Goal: Navigation & Orientation: Find specific page/section

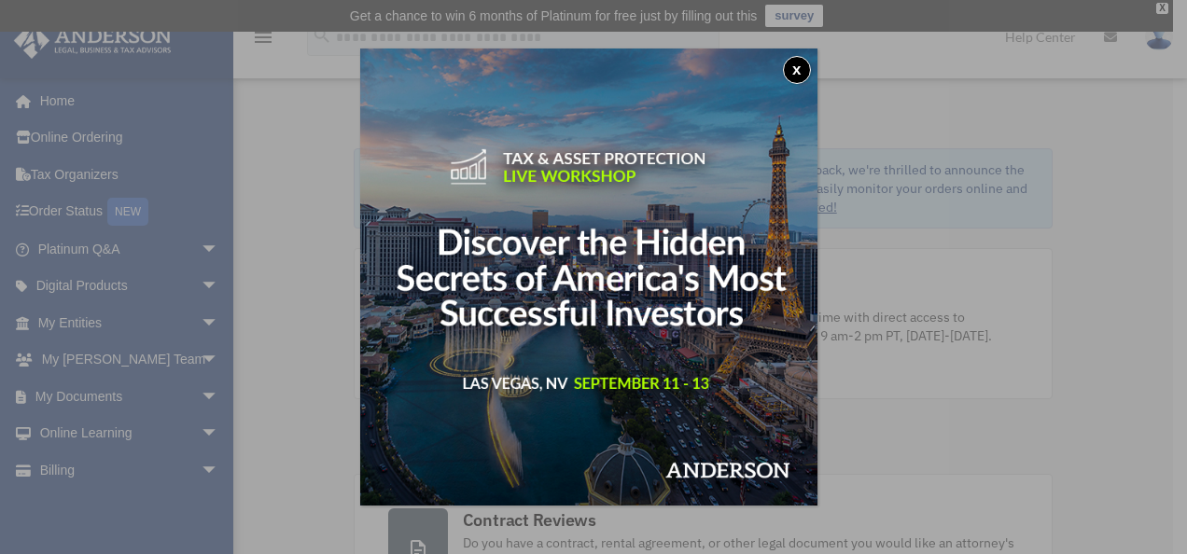
click at [807, 71] on button "x" at bounding box center [797, 70] width 28 height 28
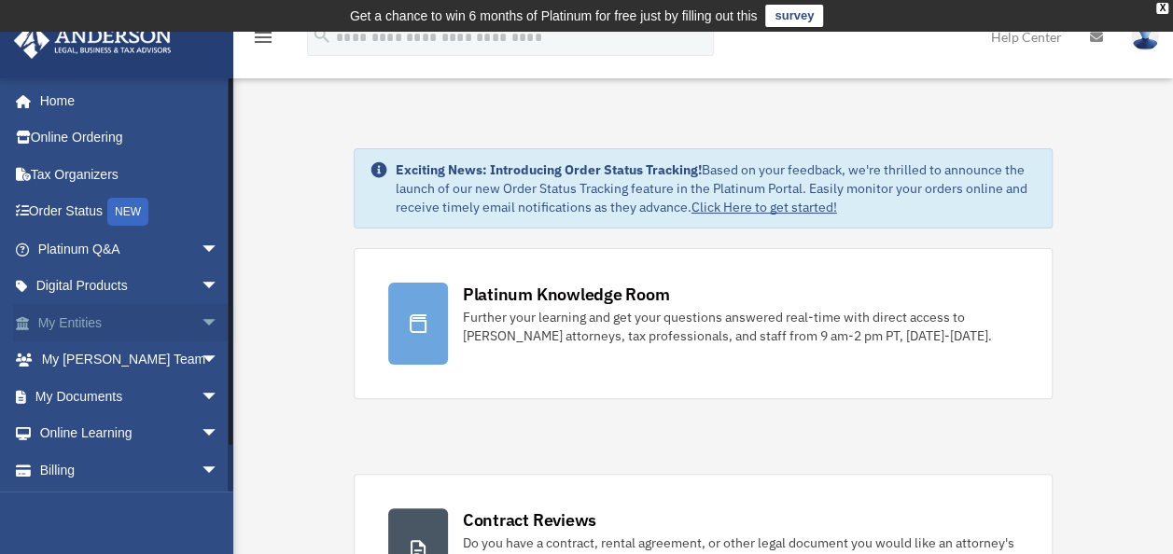
click at [106, 315] on link "My Entities arrow_drop_down" at bounding box center [130, 322] width 234 height 37
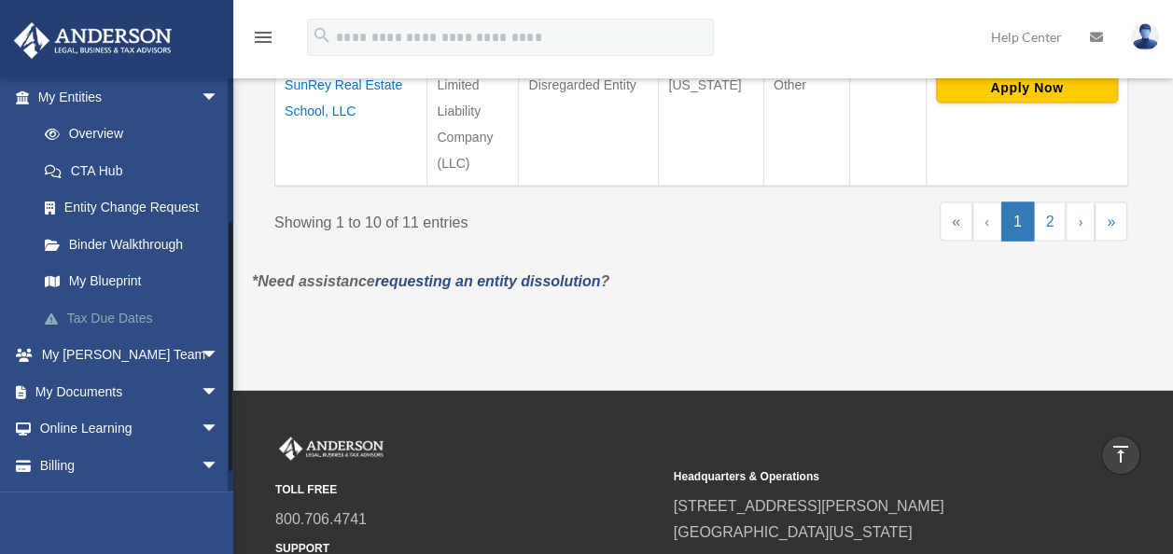
scroll to position [227, 0]
click at [133, 283] on link "My Blueprint" at bounding box center [136, 280] width 221 height 37
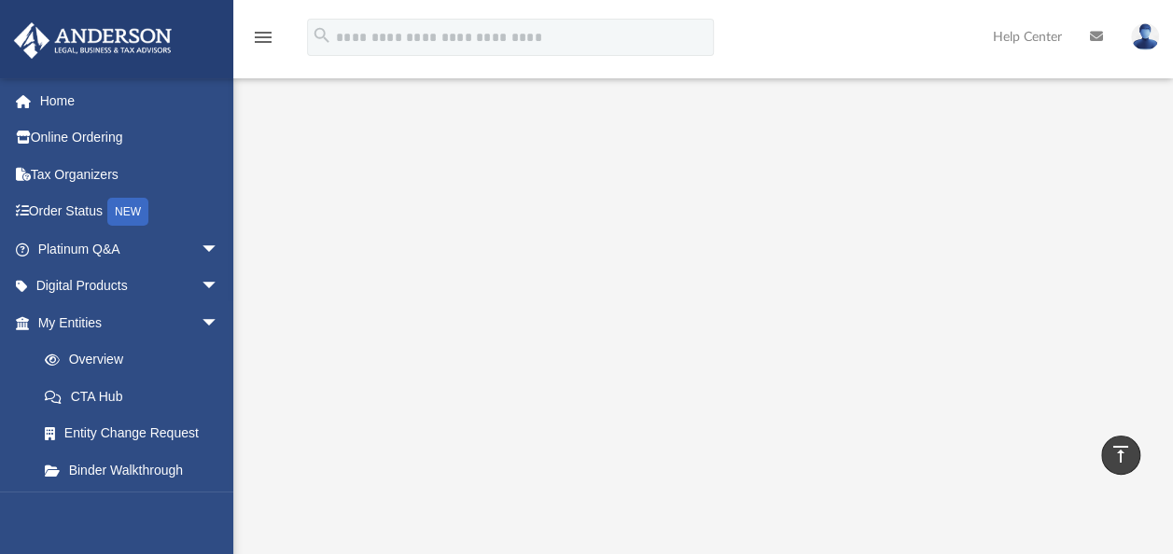
scroll to position [225, 0]
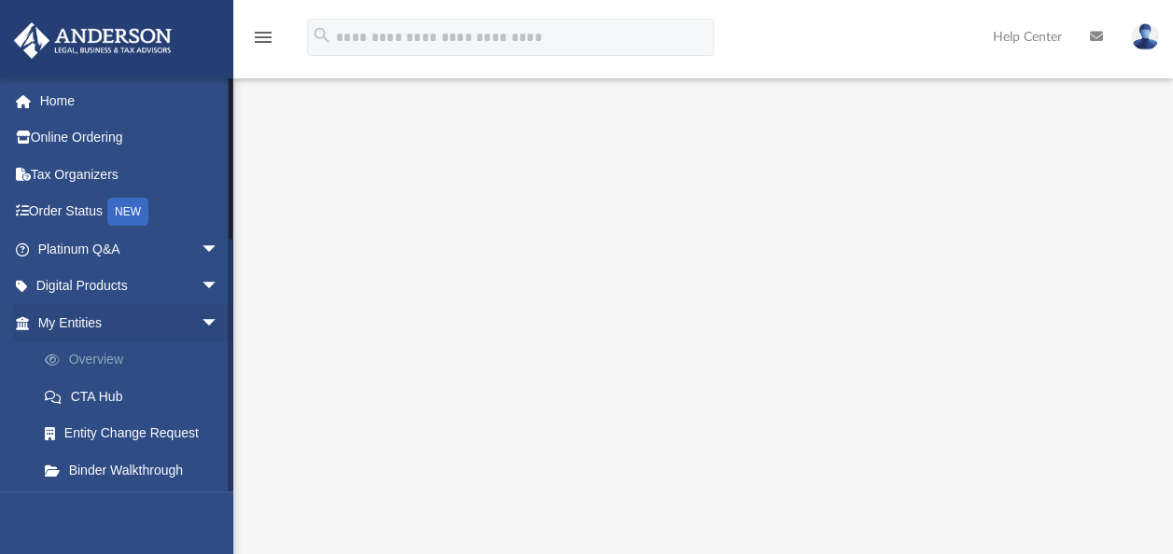
click at [109, 366] on link "Overview" at bounding box center [136, 360] width 221 height 37
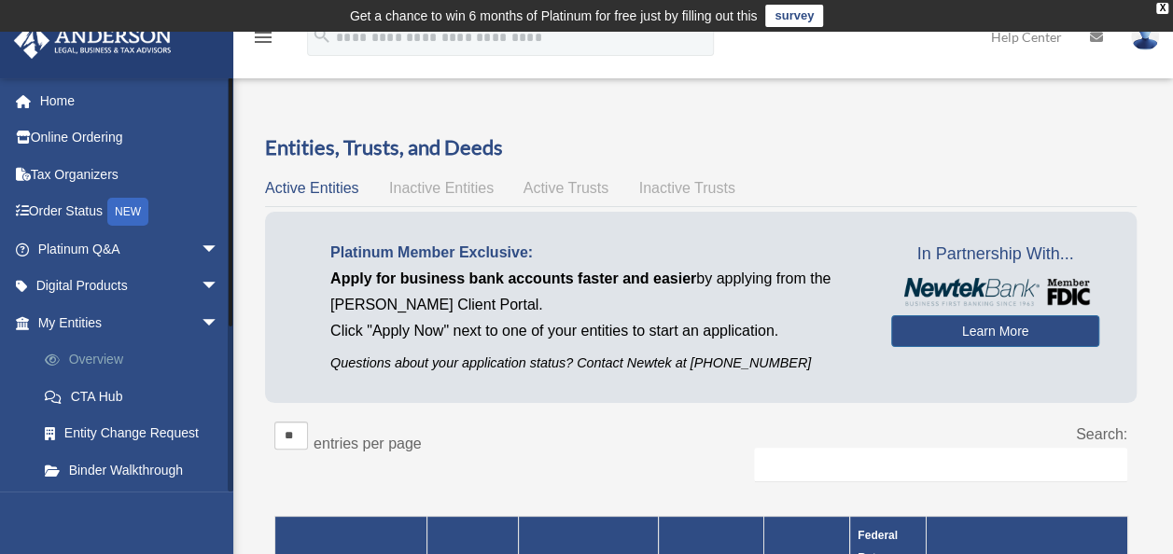
click at [100, 376] on link "Overview" at bounding box center [136, 360] width 221 height 37
click at [429, 189] on span "Inactive Entities" at bounding box center [441, 188] width 105 height 16
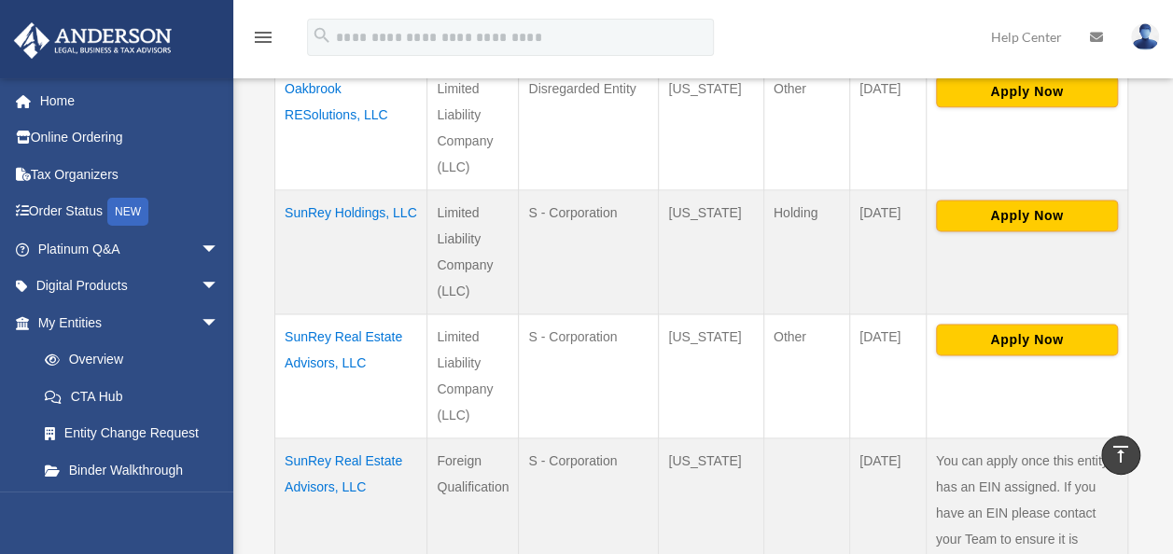
scroll to position [1078, 0]
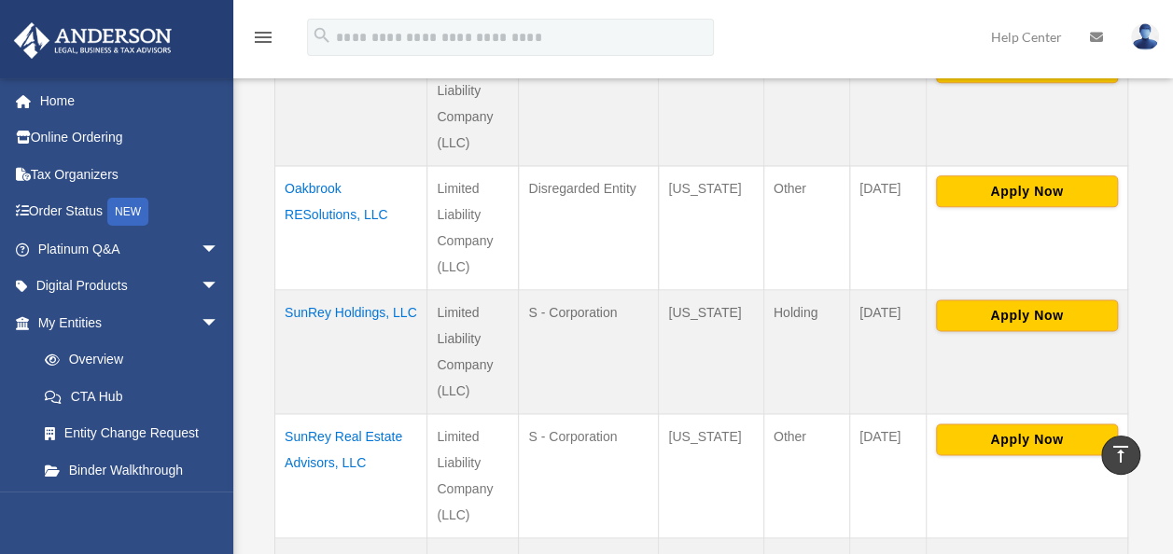
click at [316, 185] on td "Oakbrook RESolutions, LLC" at bounding box center [351, 228] width 152 height 124
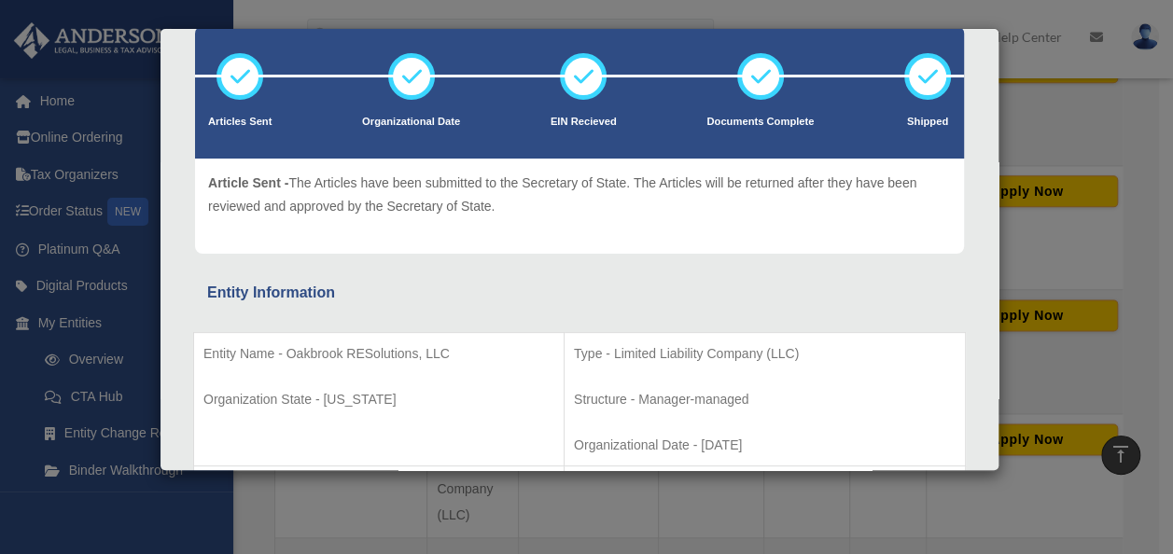
scroll to position [0, 0]
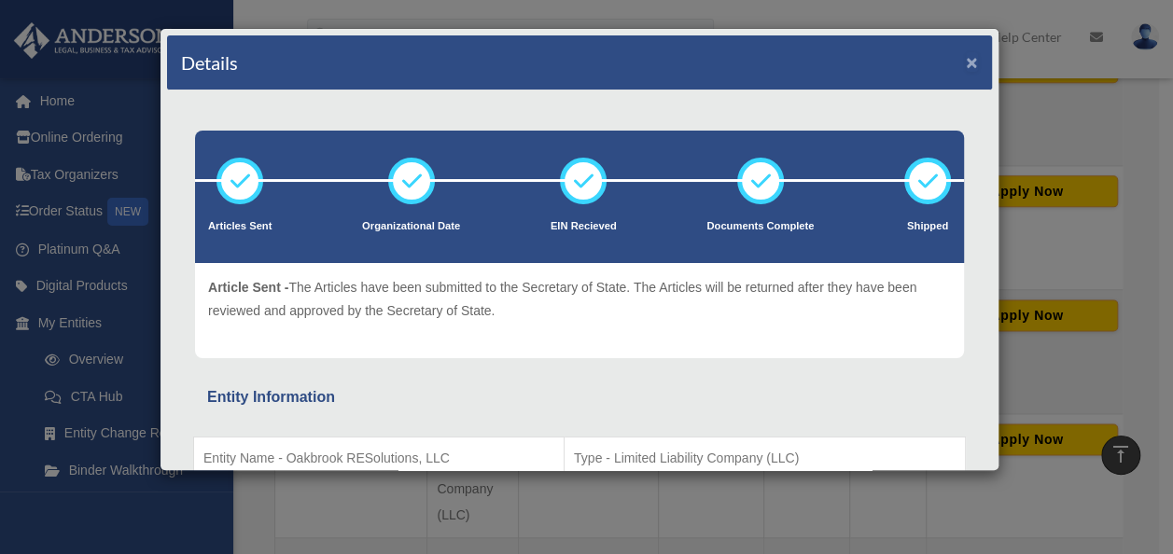
click at [966, 58] on button "×" at bounding box center [972, 62] width 12 height 20
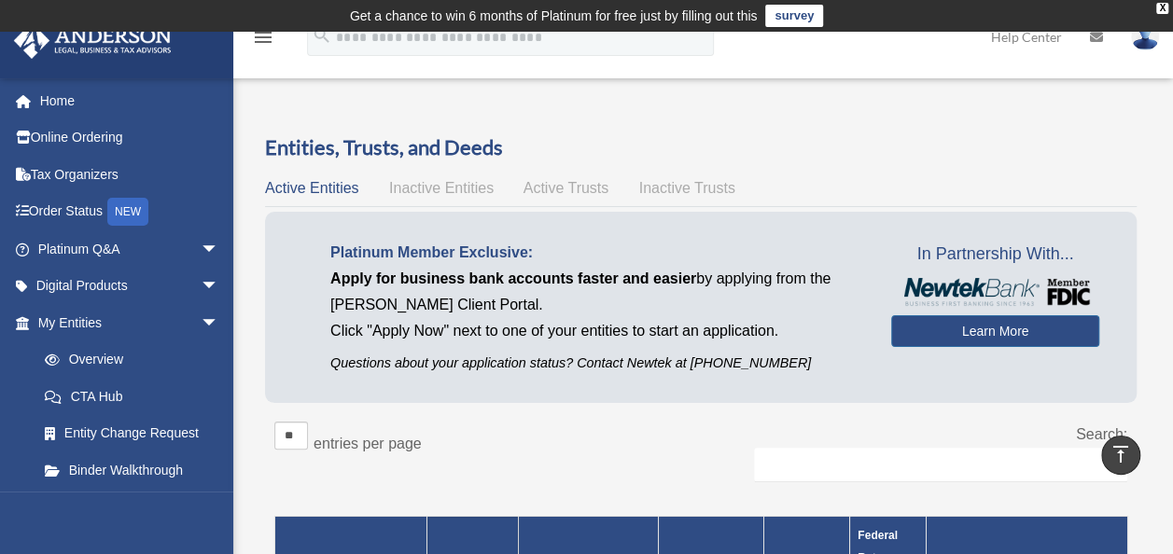
scroll to position [9, 0]
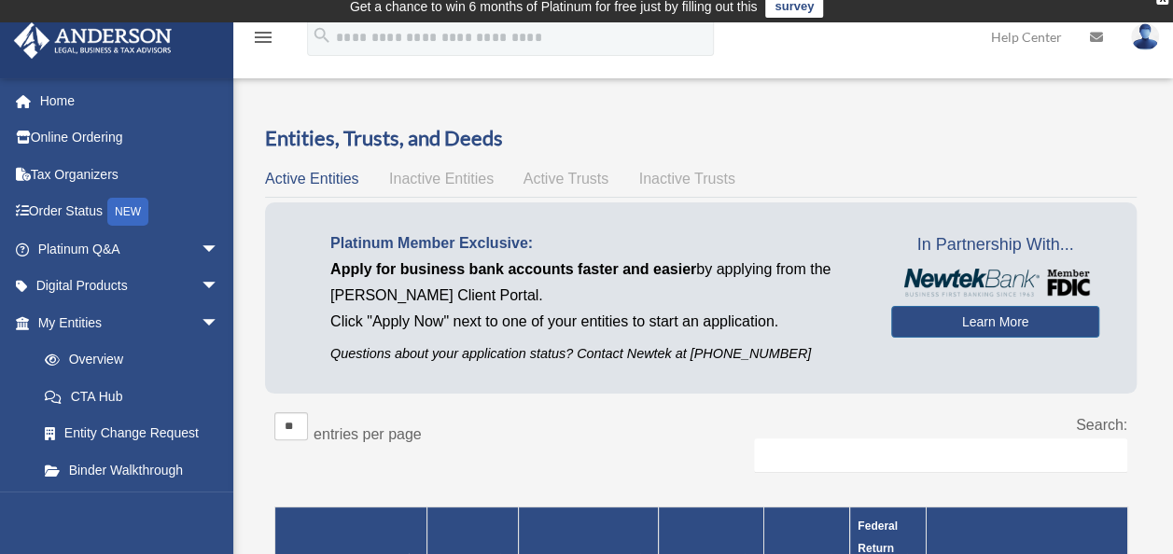
click at [459, 176] on span "Inactive Entities" at bounding box center [441, 179] width 105 height 16
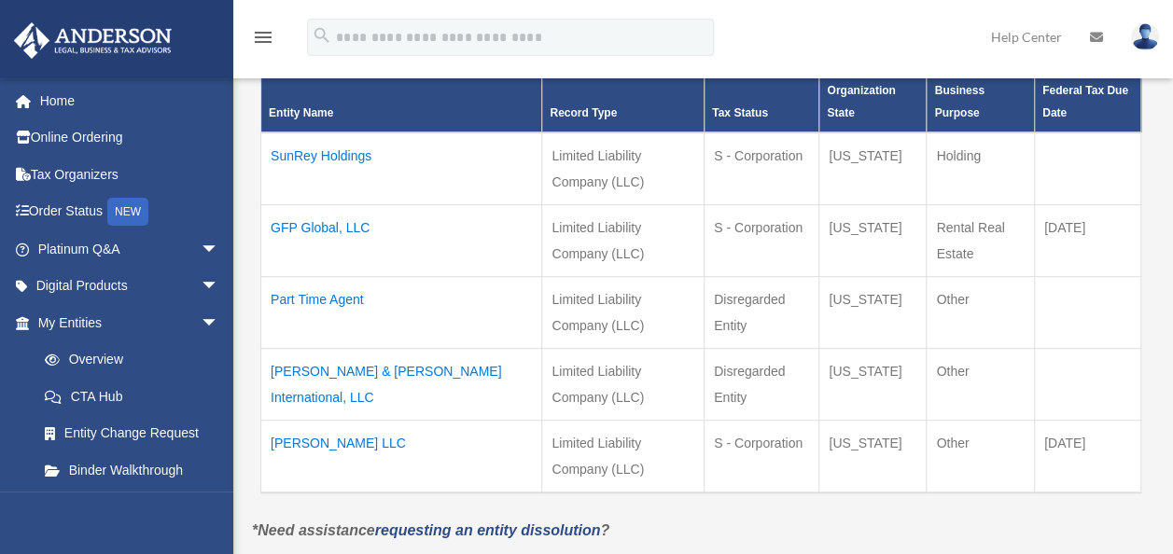
scroll to position [373, 0]
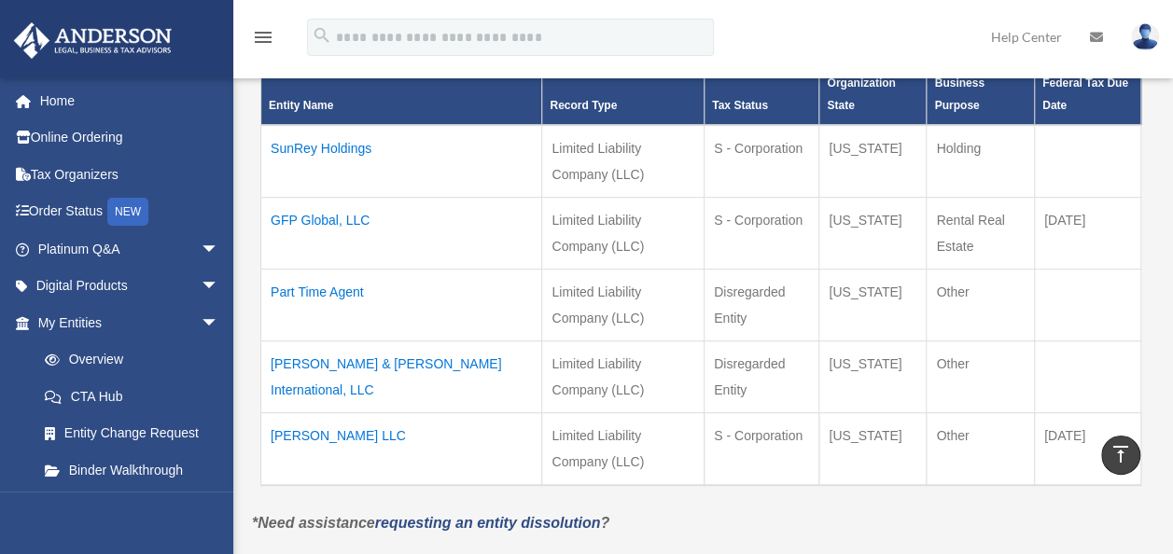
click at [361, 437] on td "Relonda Simone LLC" at bounding box center [401, 449] width 281 height 73
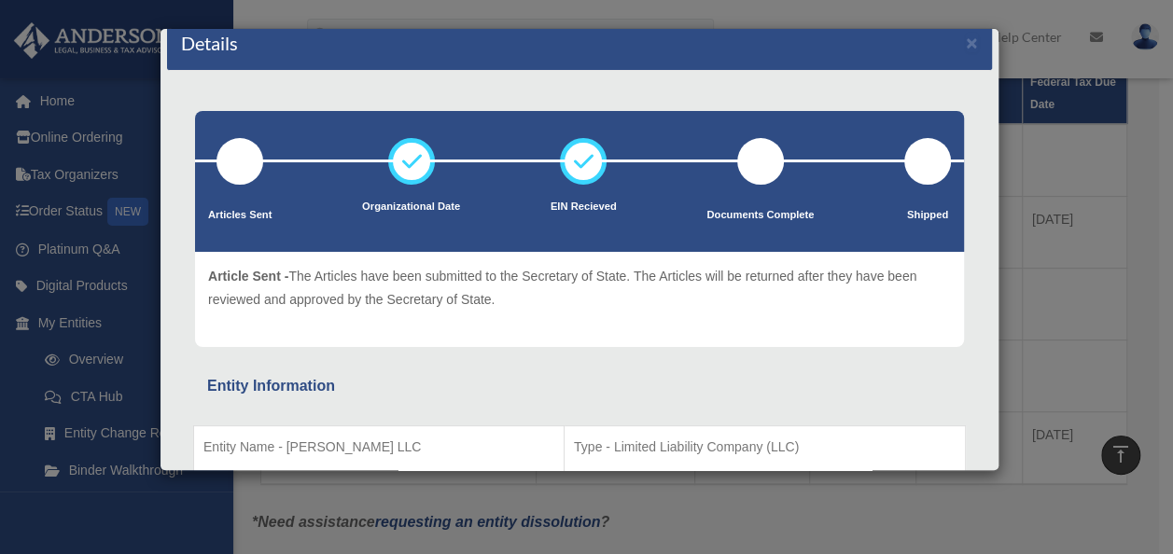
scroll to position [0, 0]
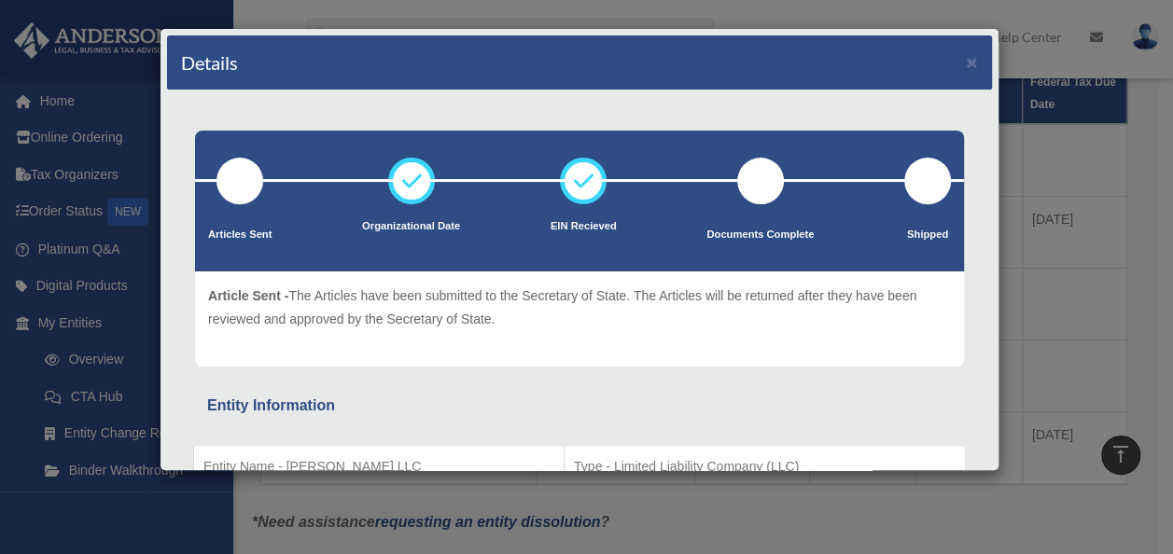
click at [1085, 286] on div "Details × Articles Sent Organizational Date" at bounding box center [586, 277] width 1173 height 554
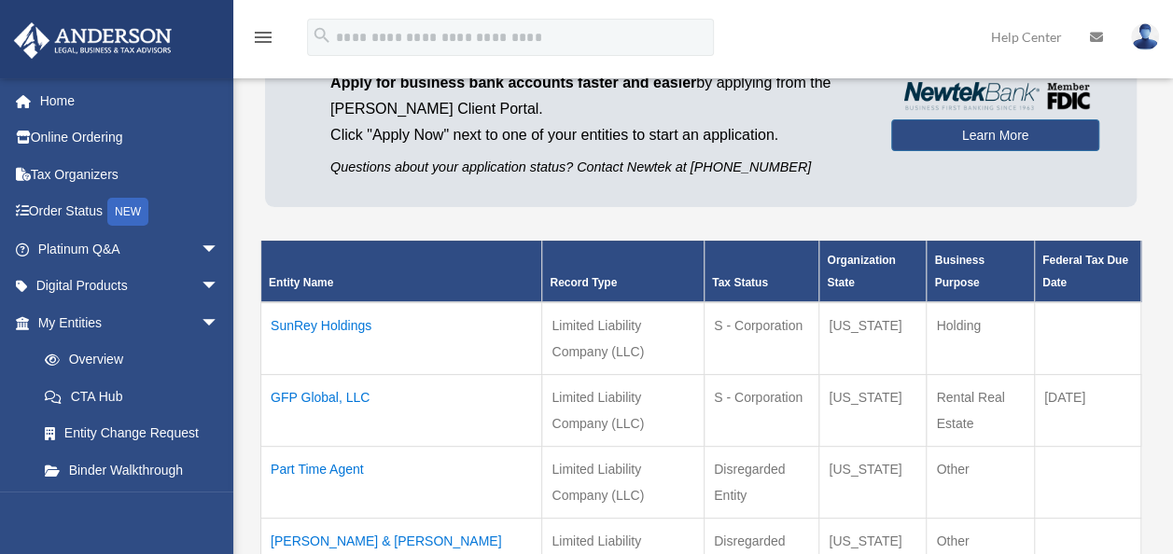
scroll to position [198, 0]
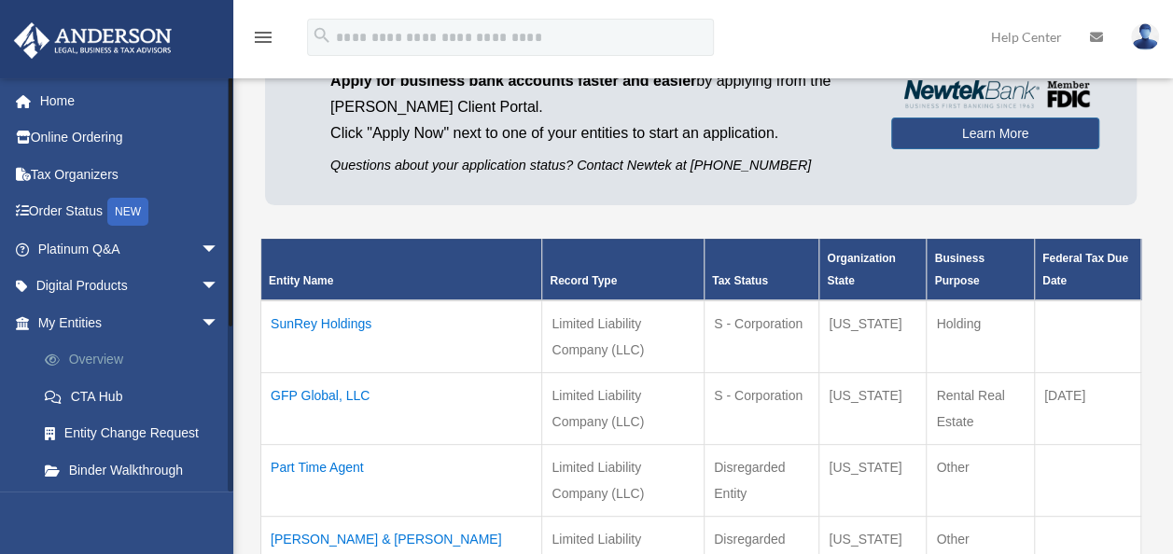
click at [102, 368] on link "Overview" at bounding box center [136, 360] width 221 height 37
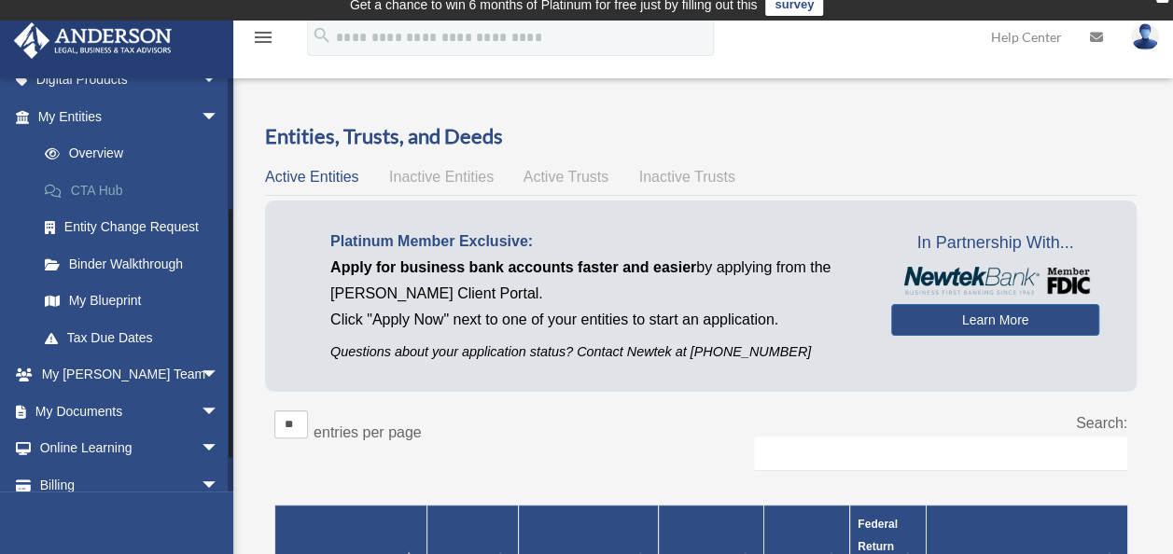
scroll to position [210, 0]
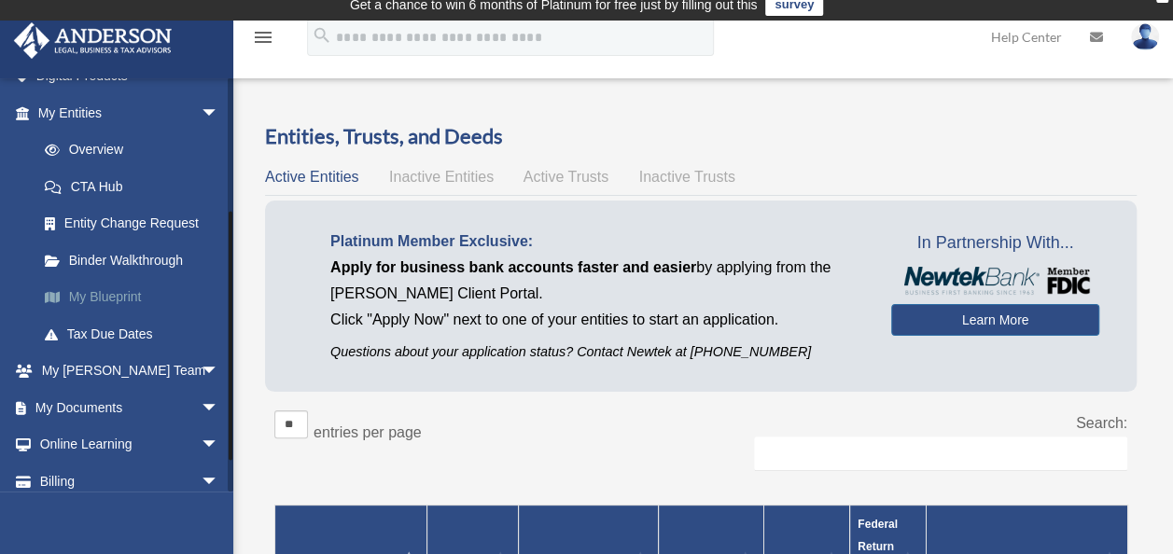
click at [129, 312] on link "My Blueprint" at bounding box center [136, 297] width 221 height 37
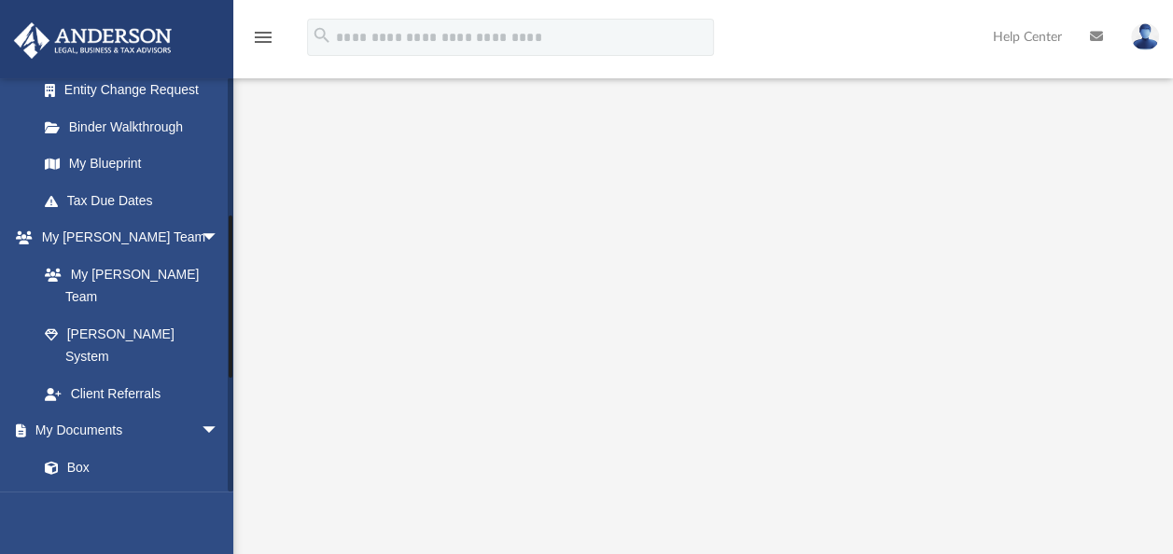
scroll to position [345, 0]
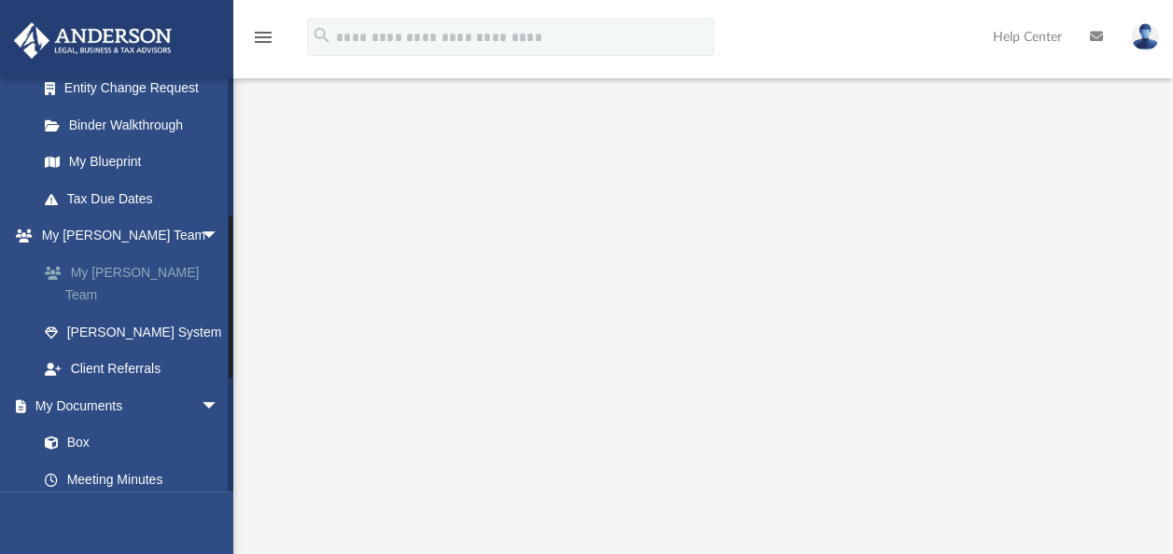
click at [125, 262] on link "My [PERSON_NAME] Team" at bounding box center [136, 284] width 221 height 60
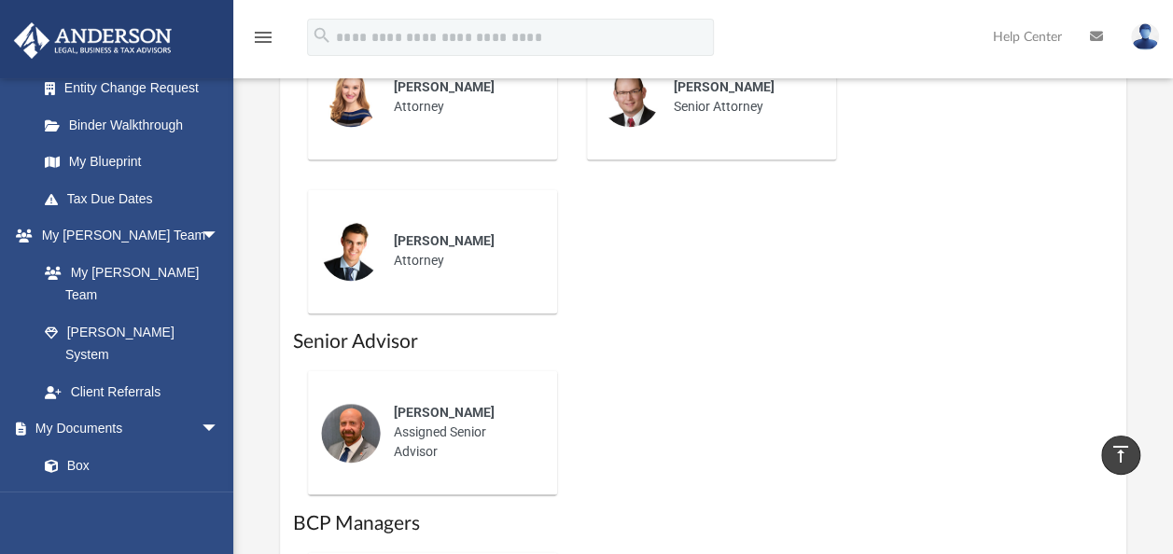
scroll to position [1296, 0]
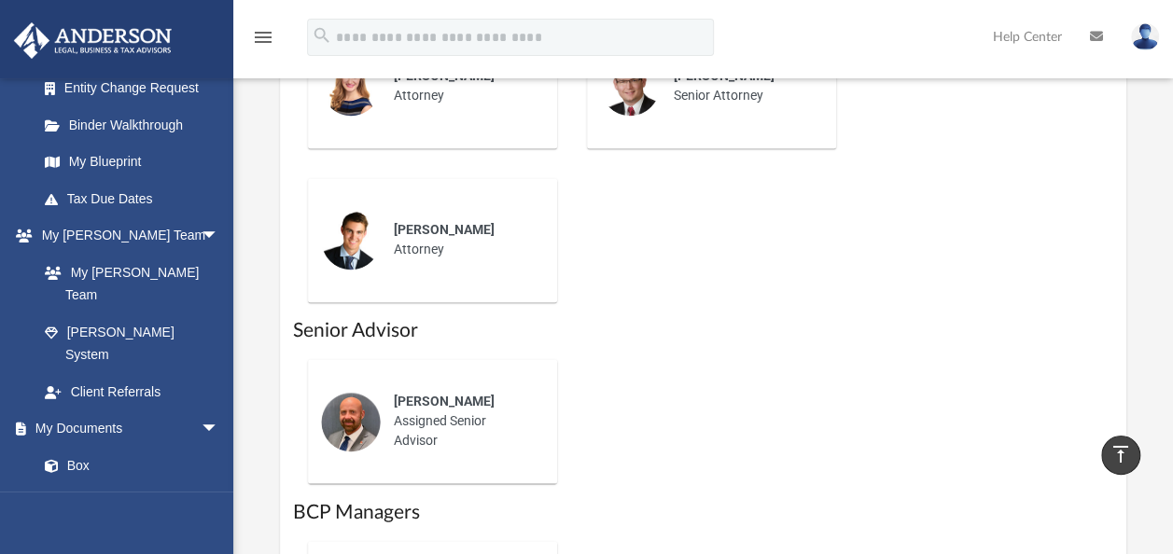
click at [417, 399] on span "[PERSON_NAME]" at bounding box center [444, 401] width 101 height 15
click at [345, 420] on img at bounding box center [351, 422] width 60 height 60
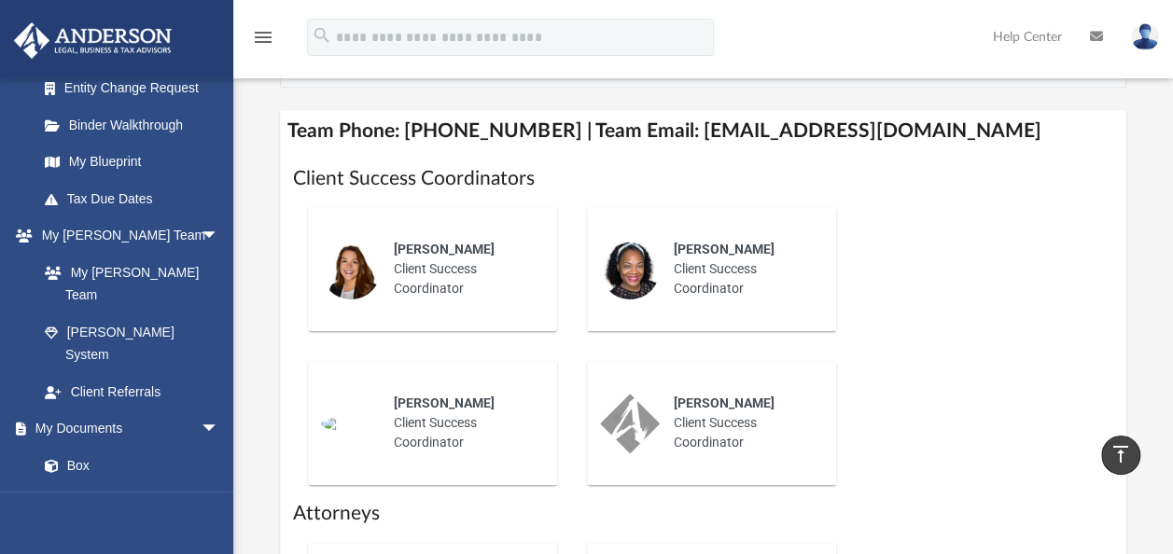
scroll to position [670, 0]
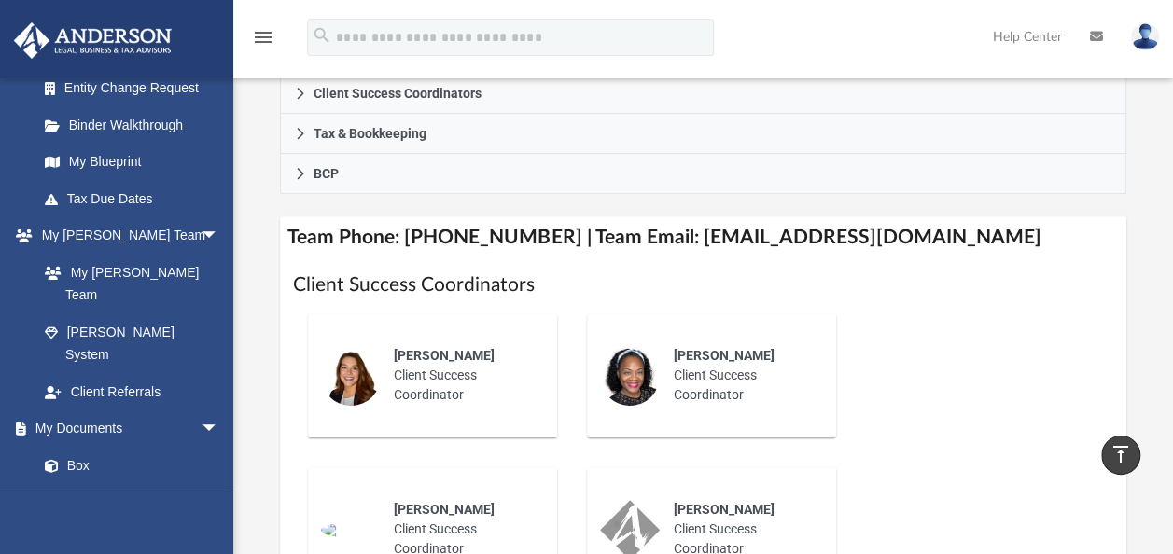
click at [161, 314] on link "[PERSON_NAME] System" at bounding box center [132, 344] width 212 height 60
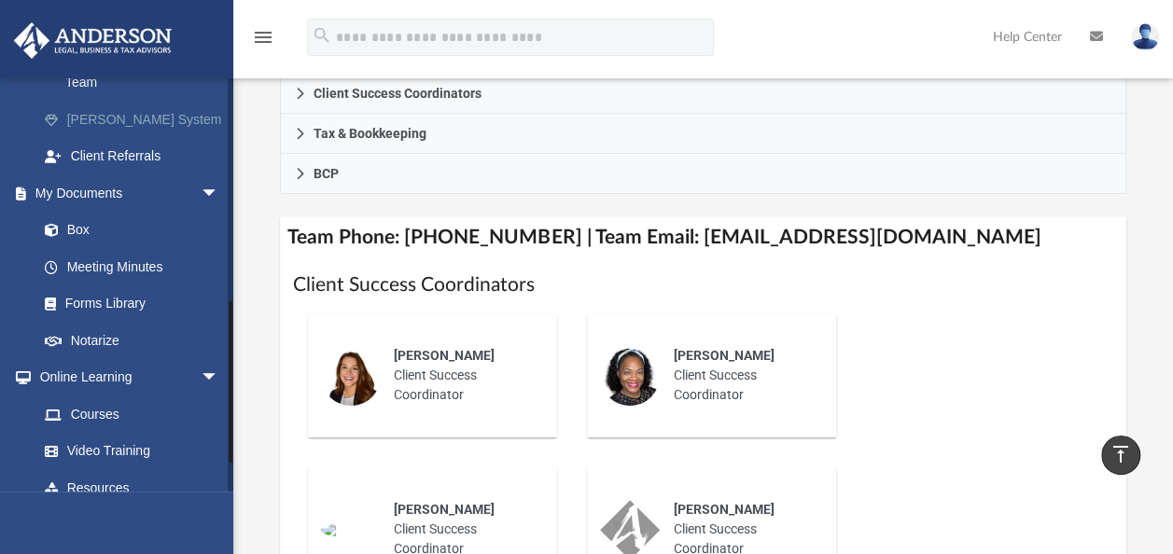
scroll to position [556, 0]
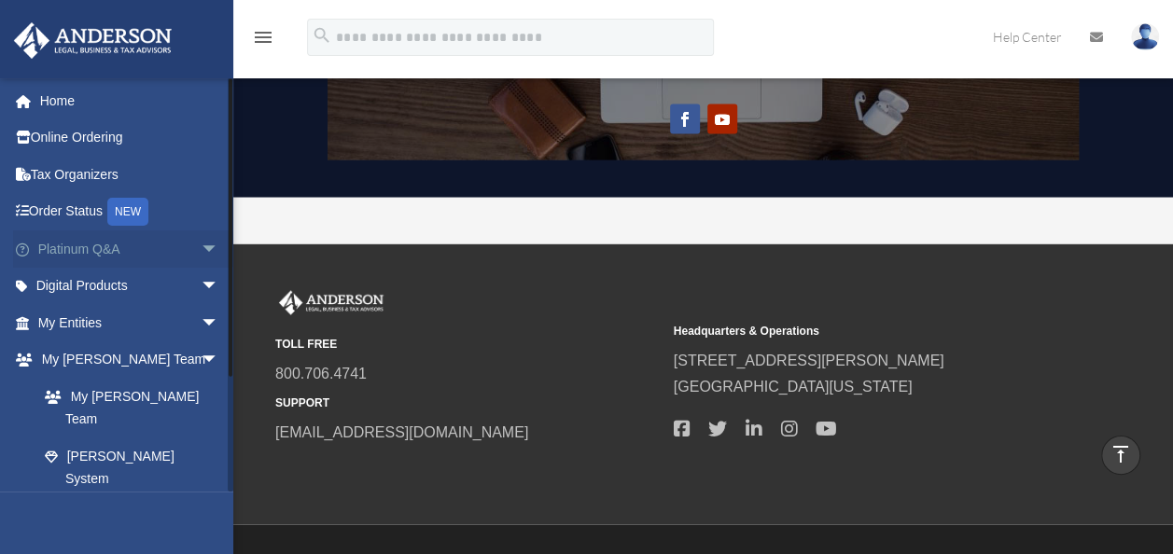
scroll to position [2, 0]
click at [201, 254] on span "arrow_drop_down" at bounding box center [219, 248] width 37 height 38
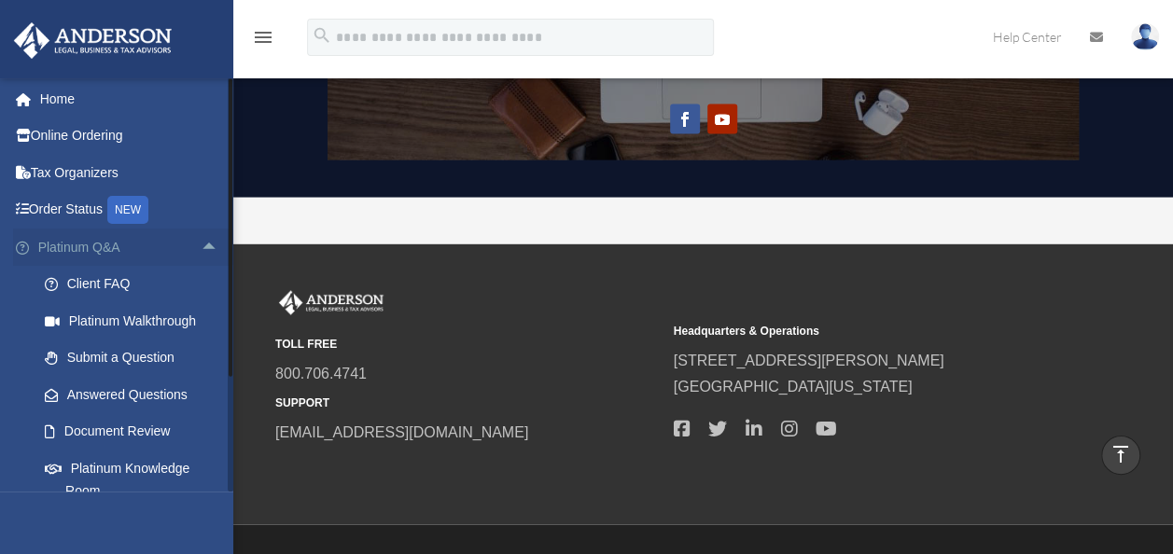
click at [172, 245] on link "Platinum Q&A arrow_drop_up" at bounding box center [130, 247] width 234 height 37
click at [108, 241] on link "Platinum Q&A arrow_drop_up" at bounding box center [130, 247] width 234 height 37
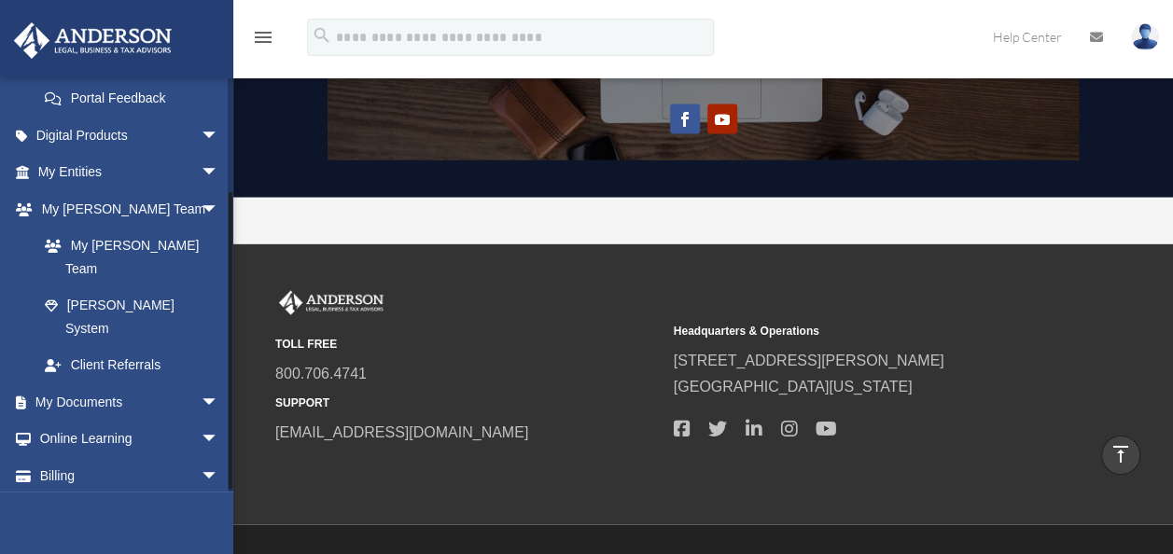
scroll to position [549, 0]
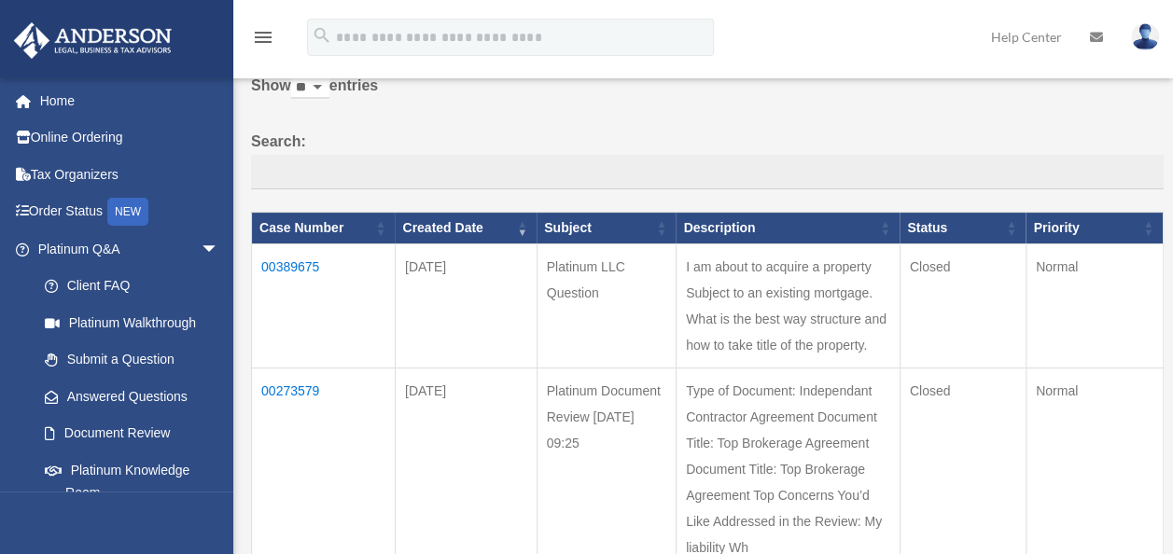
scroll to position [125, 0]
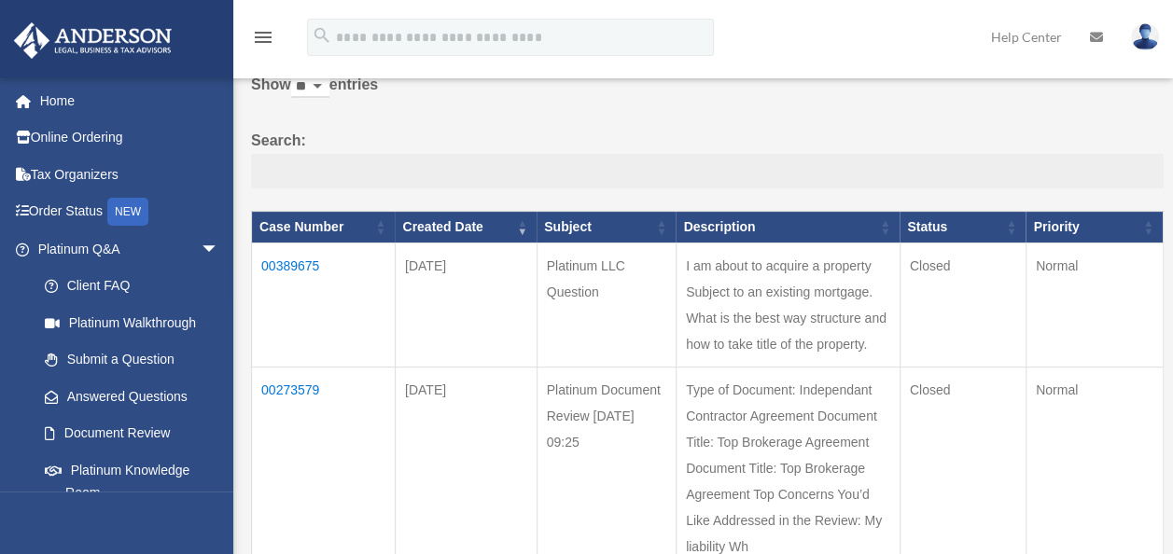
drag, startPoint x: 0, startPoint y: 0, endPoint x: 436, endPoint y: 174, distance: 469.2
click at [436, 174] on input "Search:" at bounding box center [707, 171] width 913 height 35
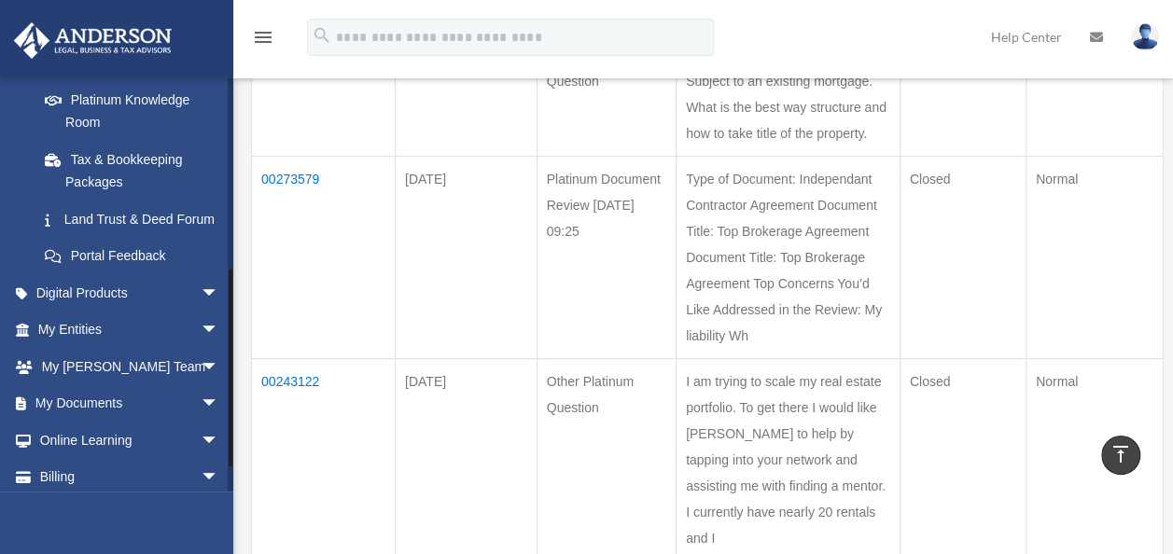
scroll to position [438, 0]
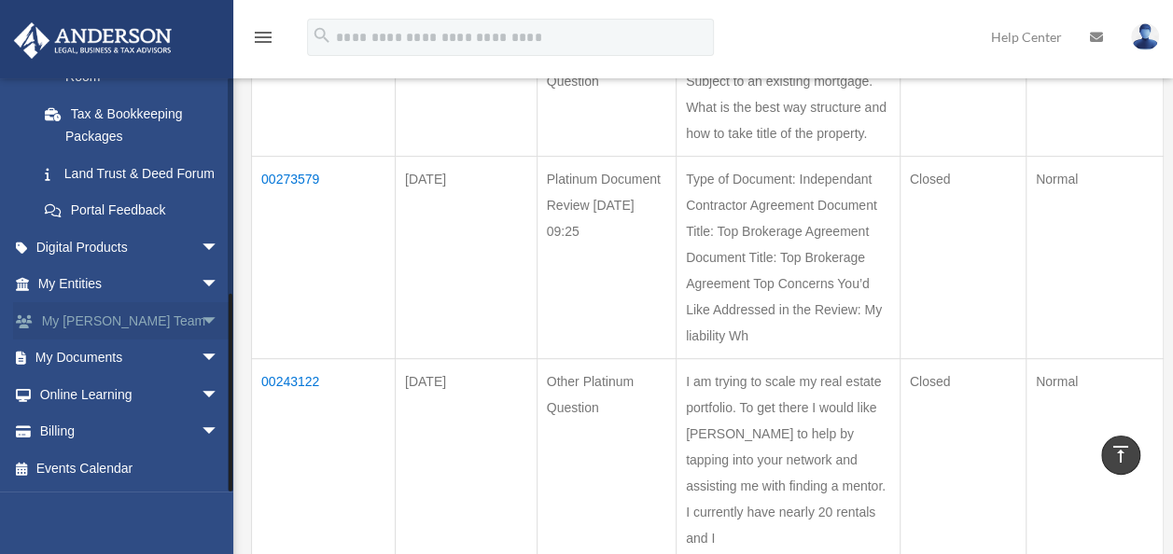
click at [136, 330] on link "My Anderson Team arrow_drop_down" at bounding box center [130, 320] width 234 height 37
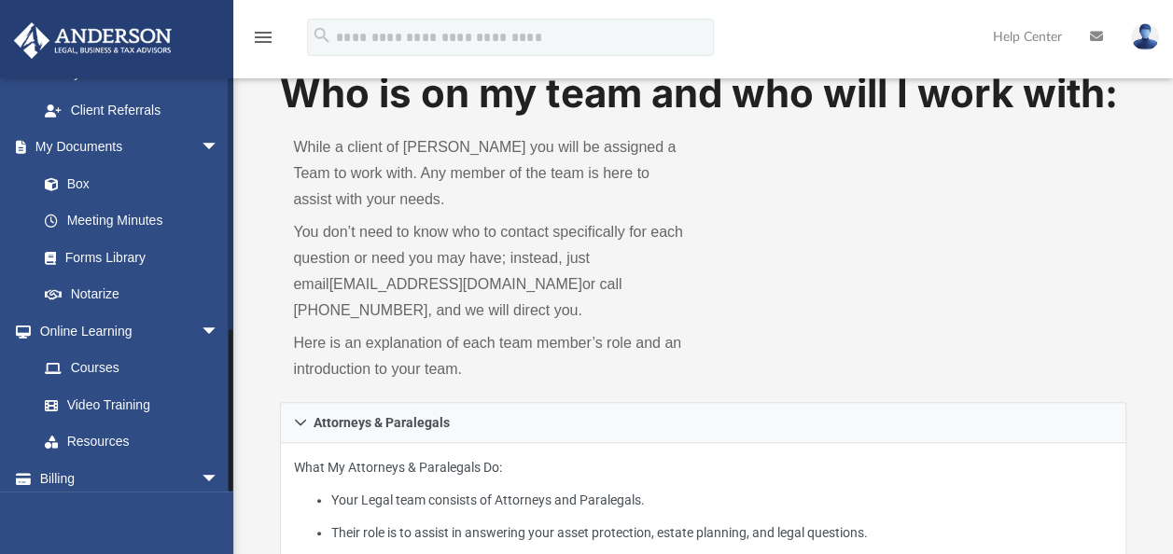
scroll to position [72, 0]
click at [138, 460] on link "Billing arrow_drop_down" at bounding box center [130, 478] width 234 height 37
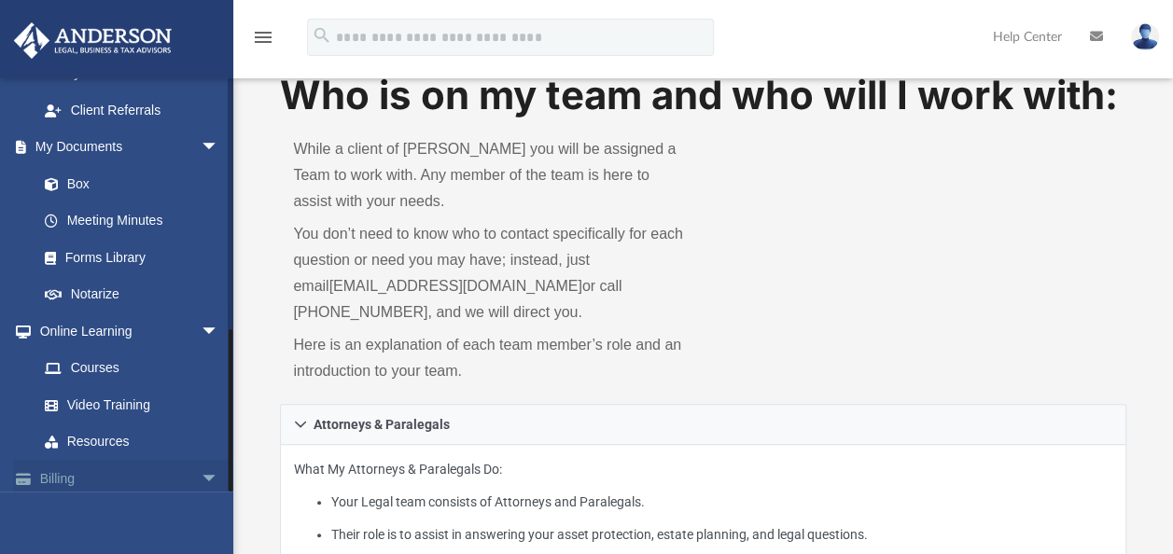
scroll to position [60, 0]
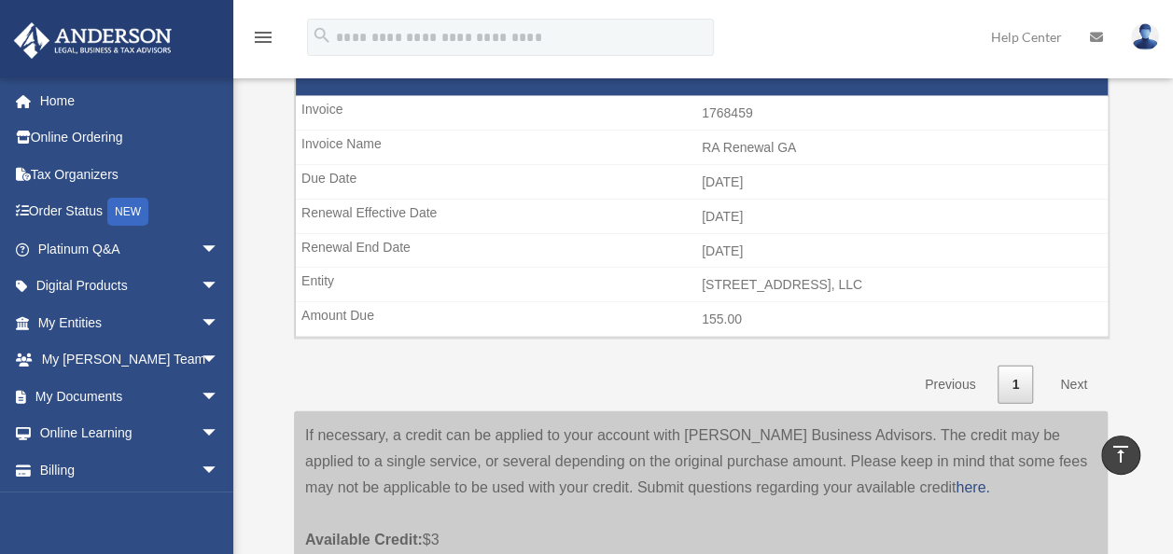
scroll to position [2157, 0]
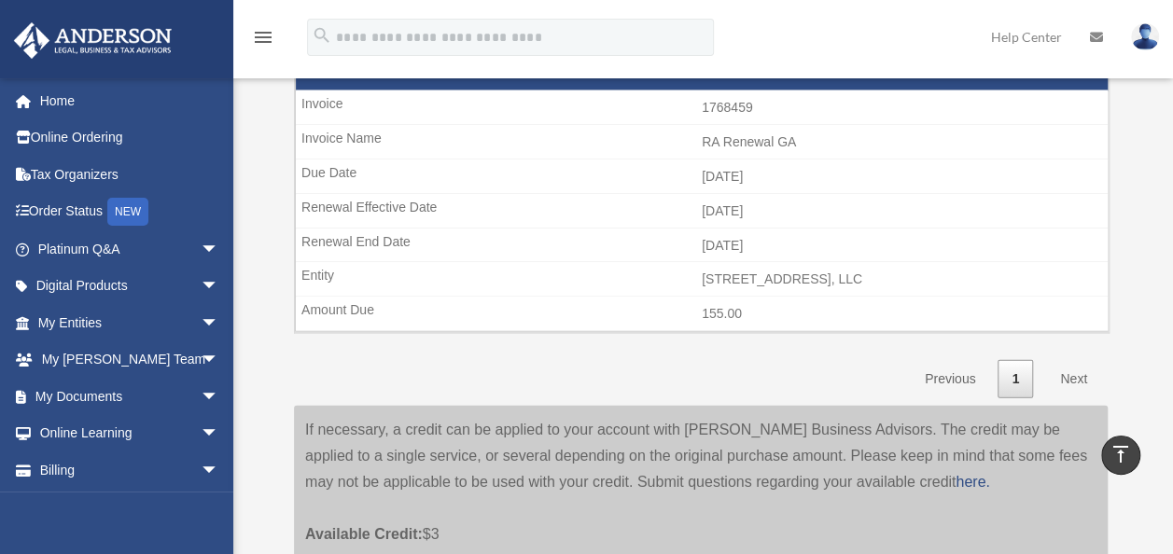
click at [1074, 363] on link "Next" at bounding box center [1073, 379] width 55 height 38
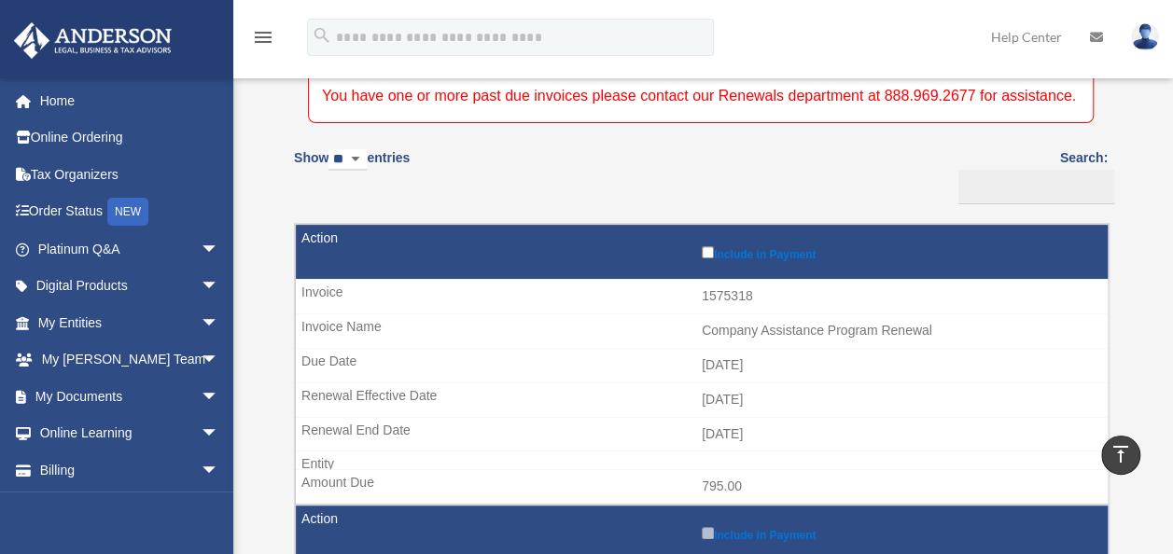
scroll to position [0, 0]
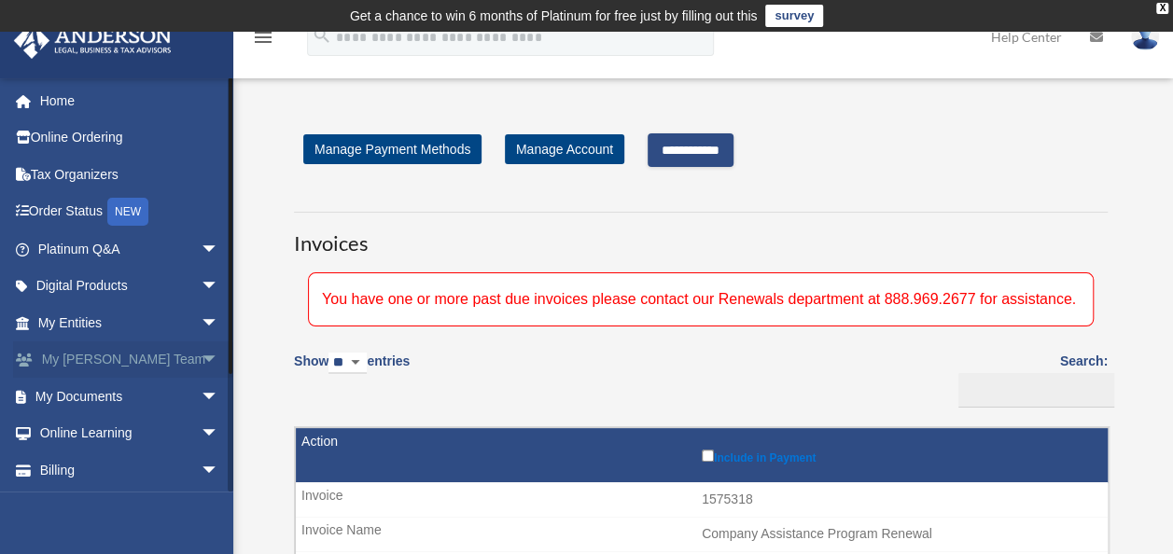
click at [91, 349] on link "My Anderson Team arrow_drop_down" at bounding box center [130, 360] width 234 height 37
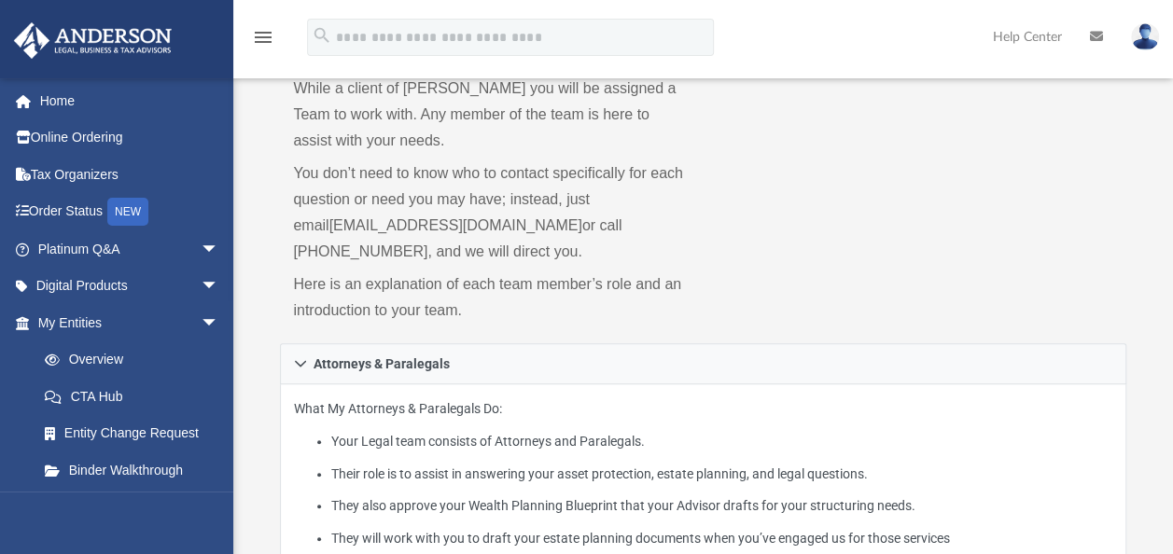
scroll to position [129, 0]
click at [337, 432] on li "Your Legal team consists of Attorneys and Paralegals." at bounding box center [721, 442] width 781 height 23
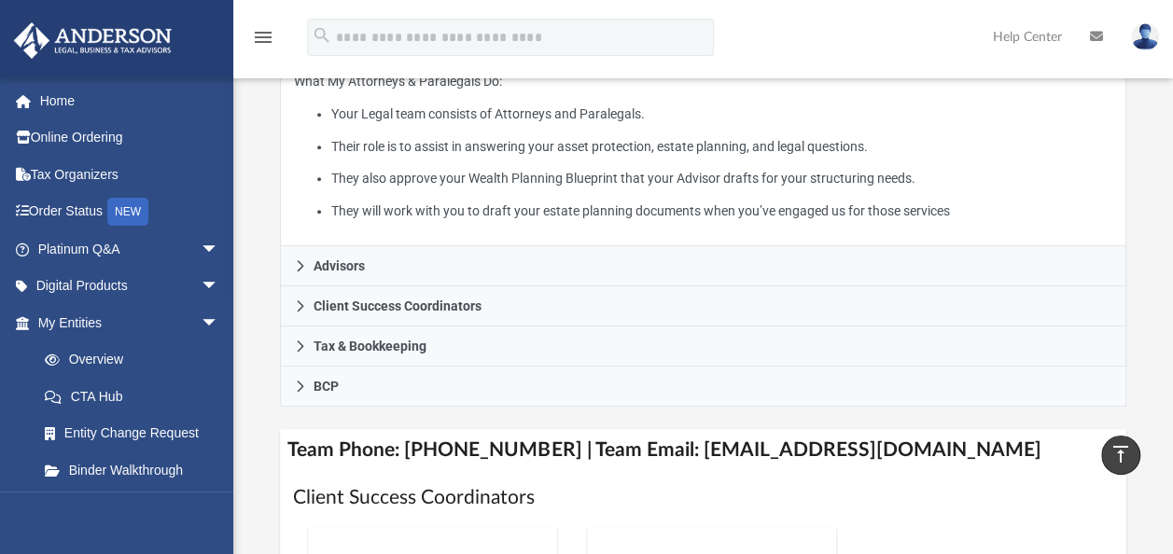
scroll to position [458, 0]
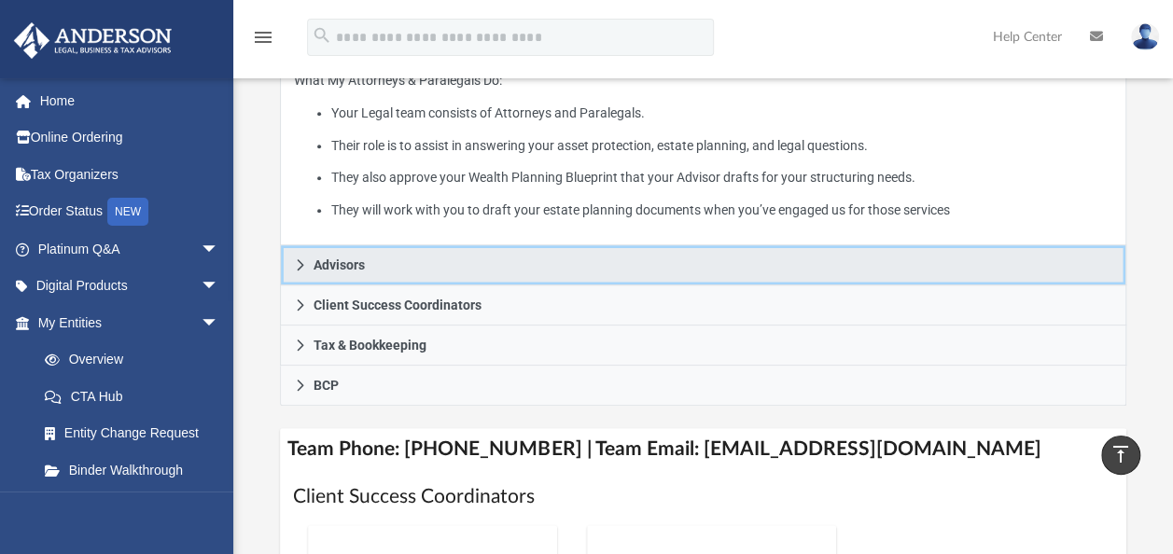
click at [304, 272] on link "Advisors" at bounding box center [703, 265] width 846 height 40
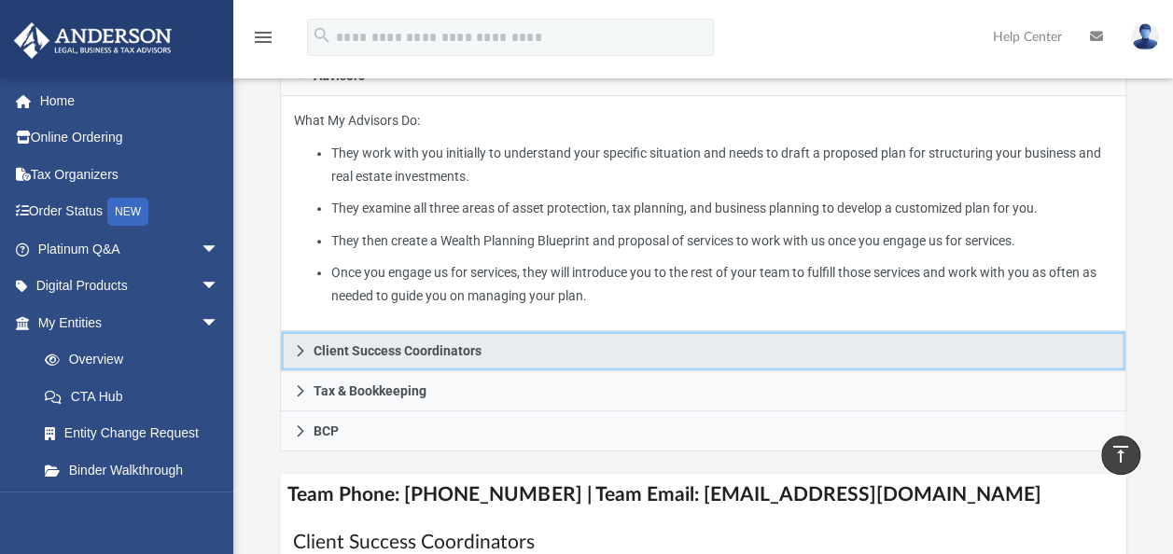
click at [313, 343] on link "Client Success Coordinators" at bounding box center [703, 351] width 846 height 40
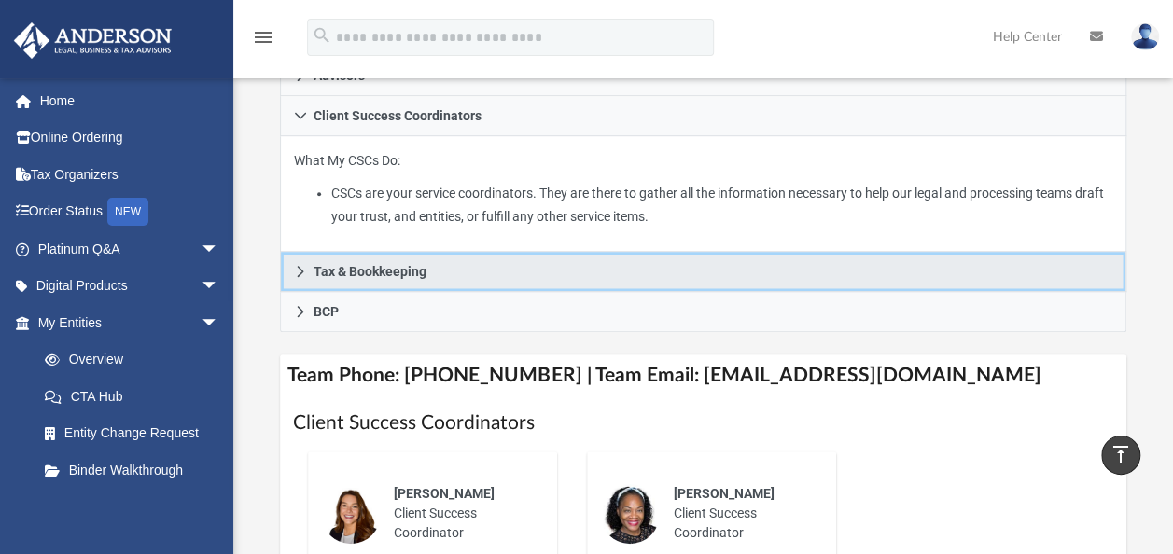
click at [297, 258] on link "Tax & Bookkeeping" at bounding box center [703, 272] width 846 height 40
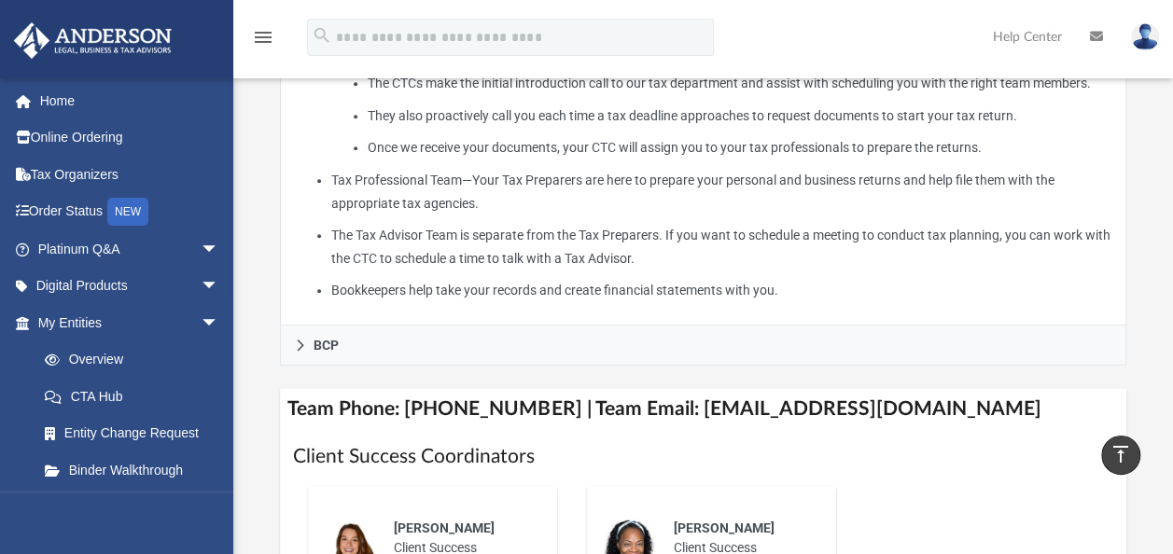
scroll to position [699, 0]
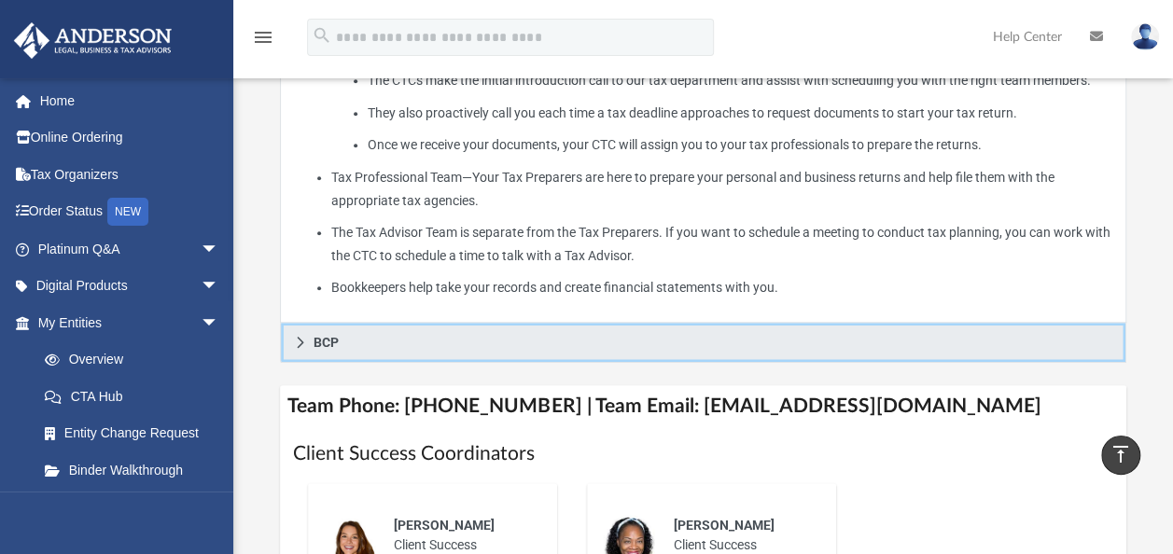
click at [299, 345] on icon at bounding box center [300, 342] width 13 height 13
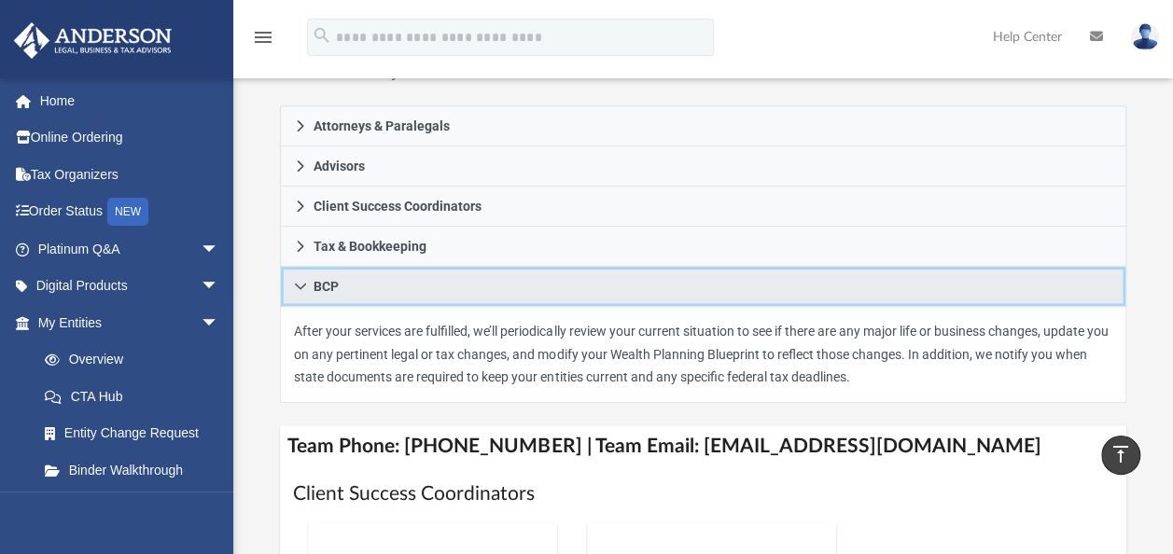
scroll to position [367, 0]
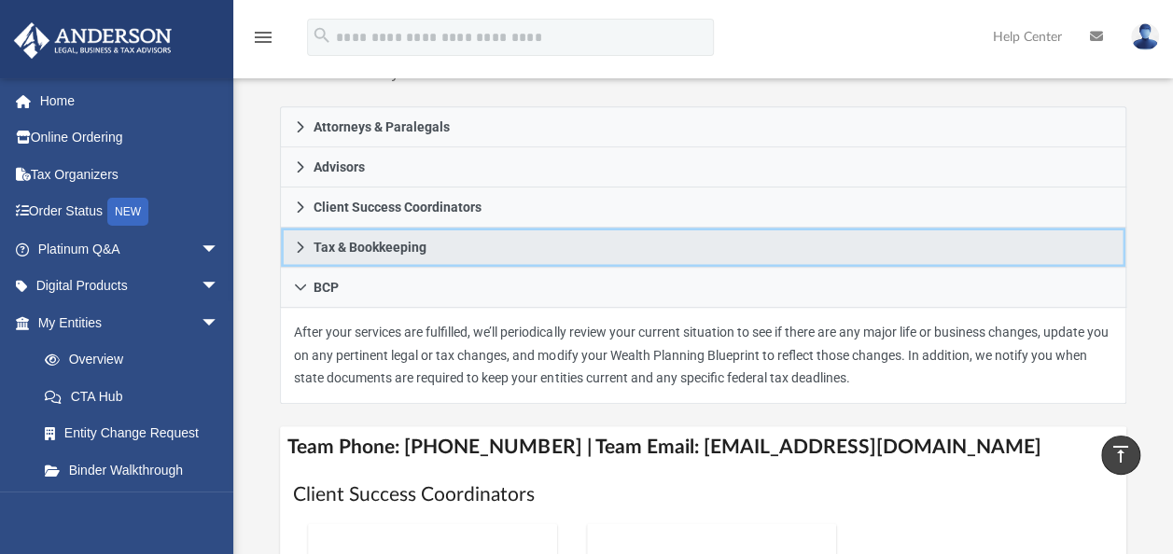
click at [289, 249] on link "Tax & Bookkeeping" at bounding box center [703, 248] width 846 height 40
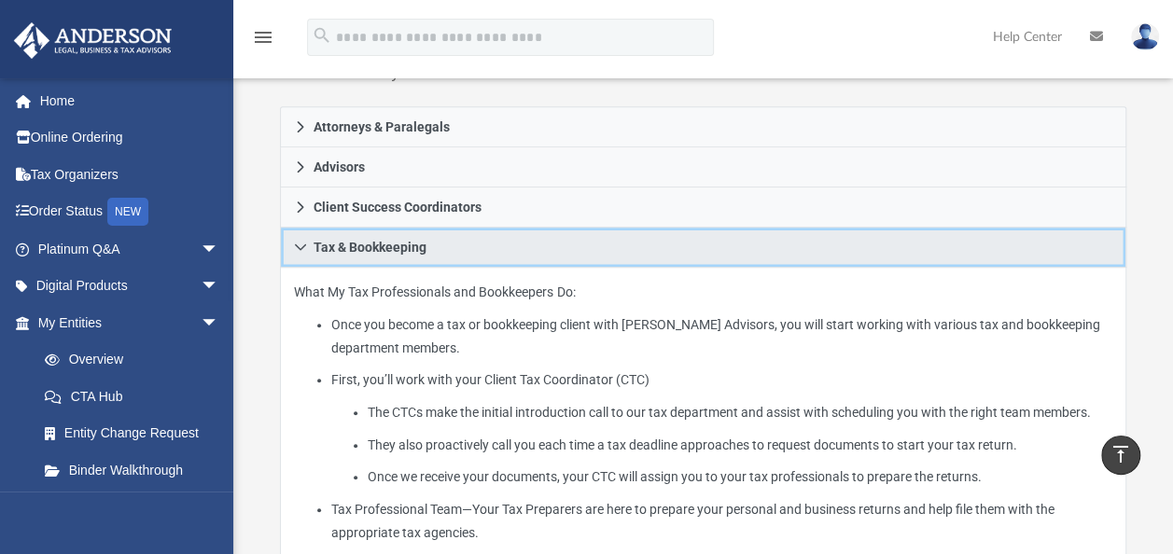
click at [290, 250] on link "Tax & Bookkeeping" at bounding box center [703, 248] width 846 height 40
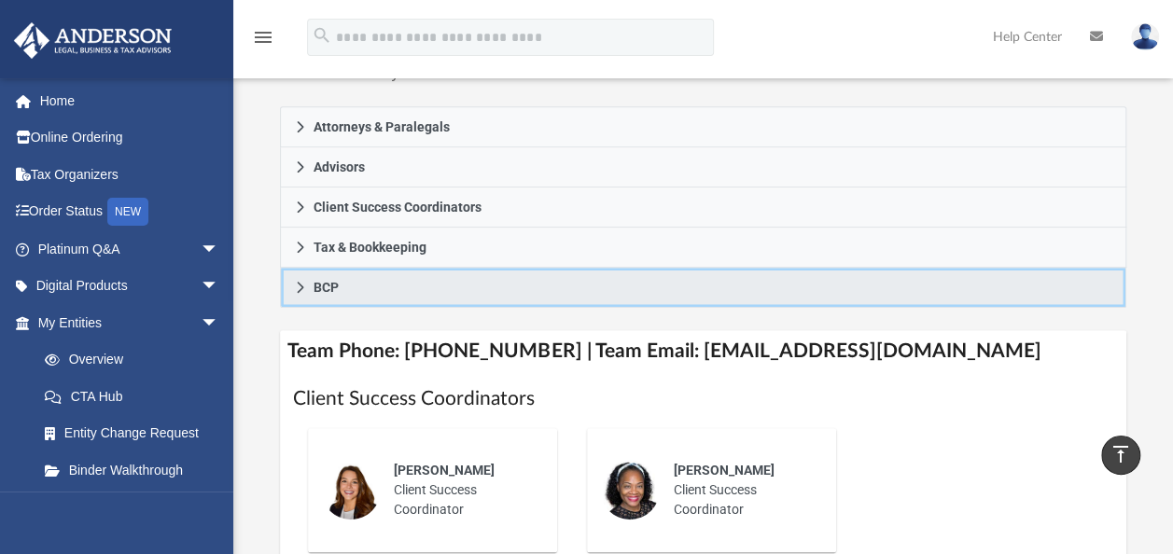
click at [308, 287] on link "BCP" at bounding box center [703, 288] width 846 height 40
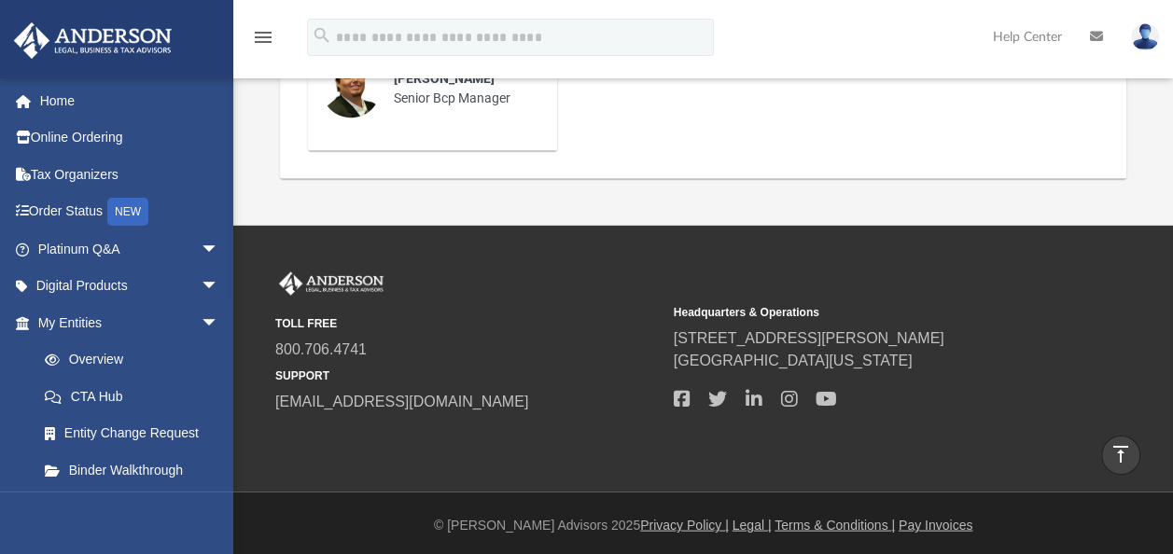
scroll to position [1719, 0]
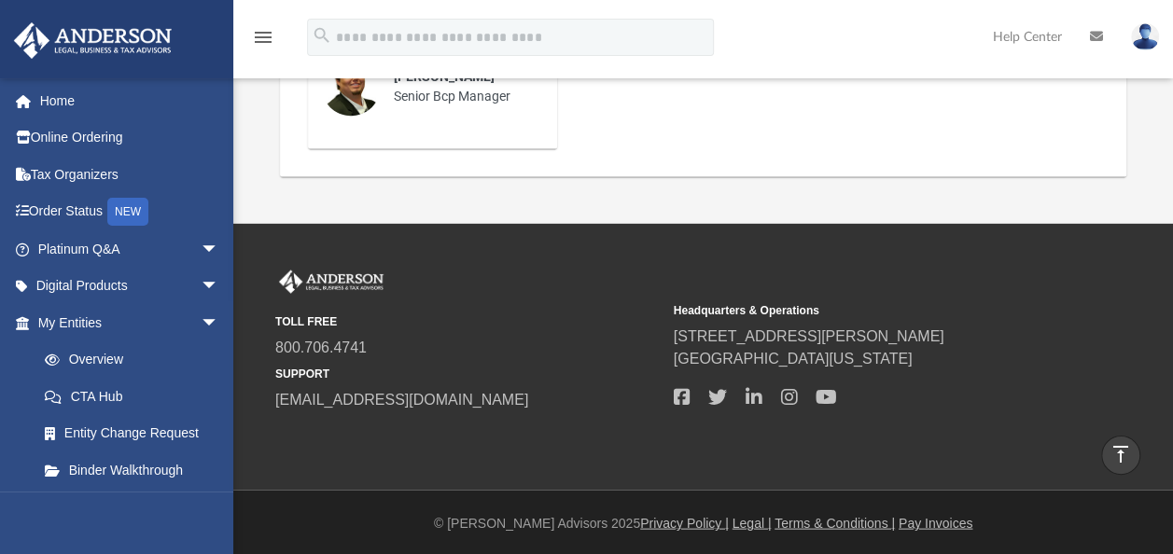
click at [556, 323] on small "TOLL FREE" at bounding box center [467, 321] width 385 height 17
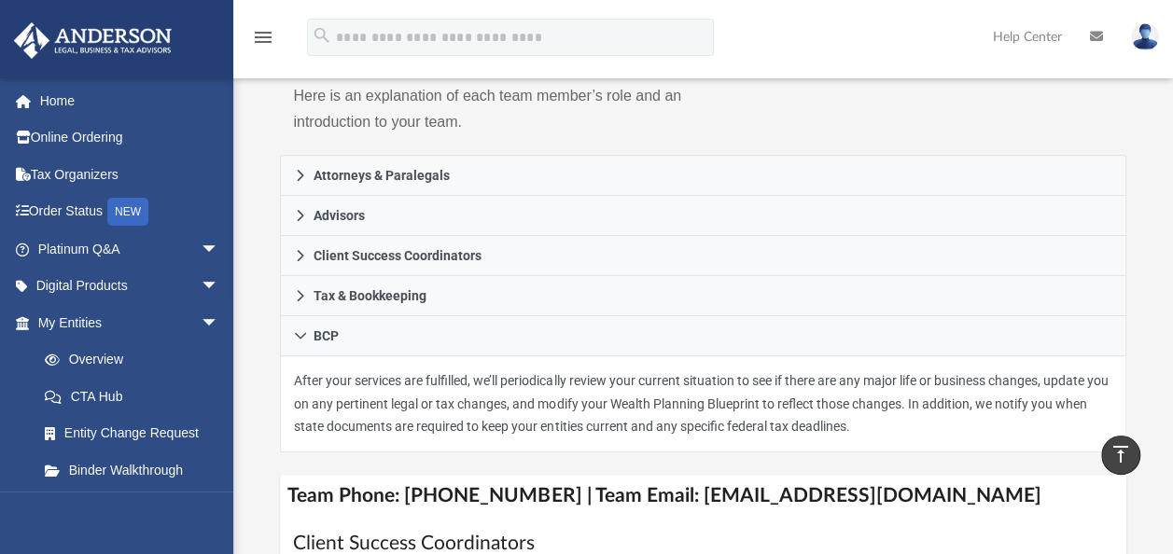
scroll to position [321, 0]
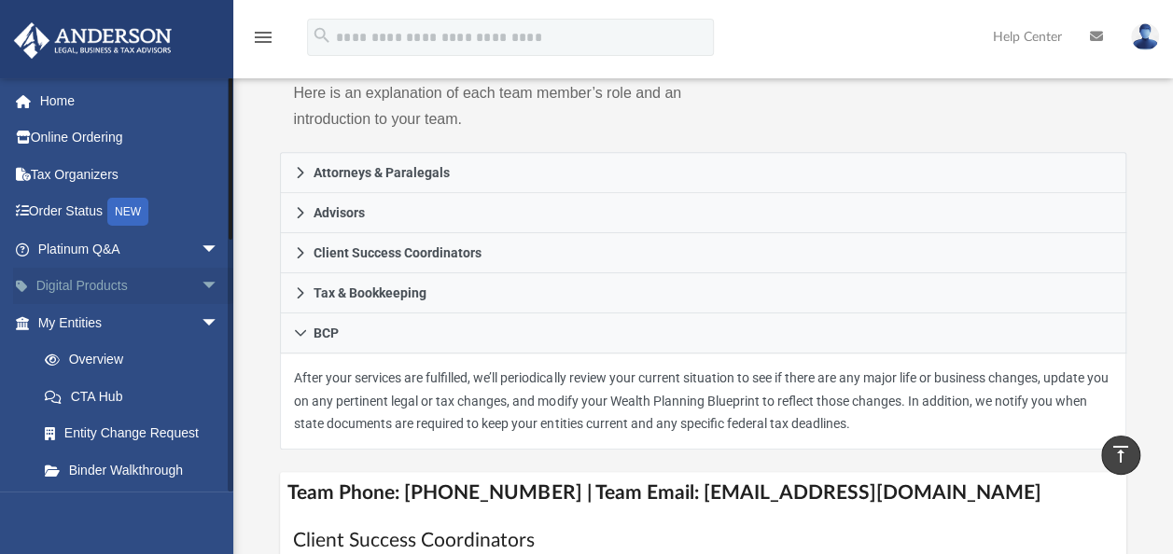
click at [201, 281] on span "arrow_drop_down" at bounding box center [219, 287] width 37 height 38
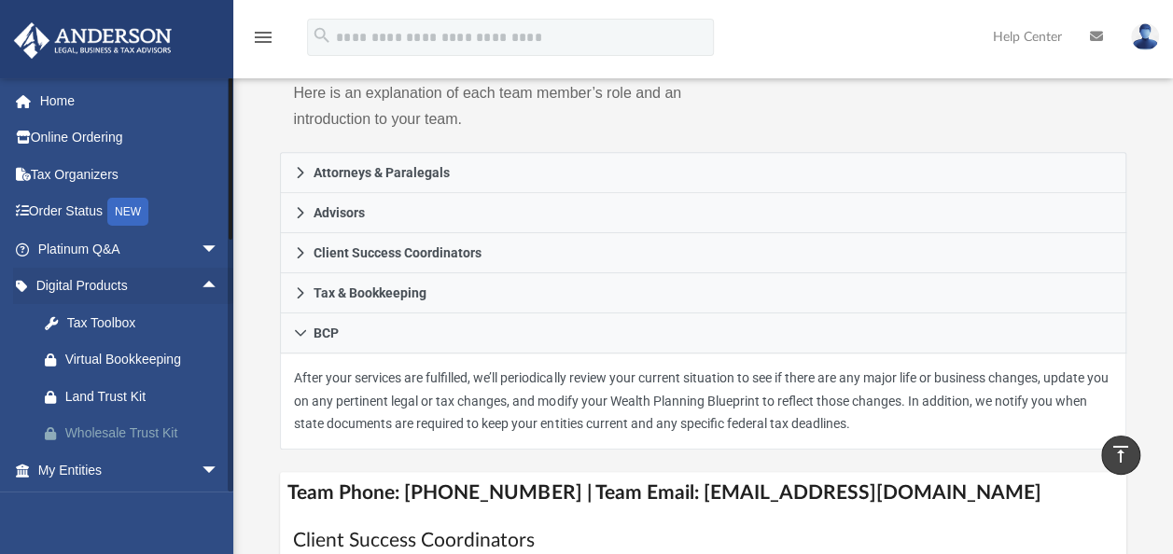
click at [117, 439] on div "Wholesale Trust Kit" at bounding box center [144, 433] width 159 height 23
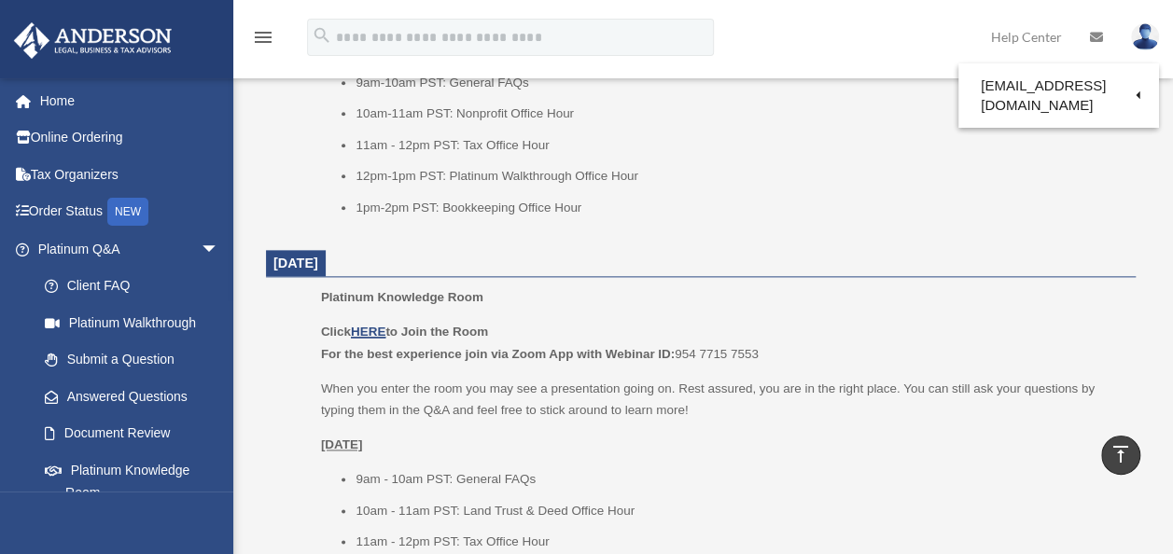
scroll to position [1044, 0]
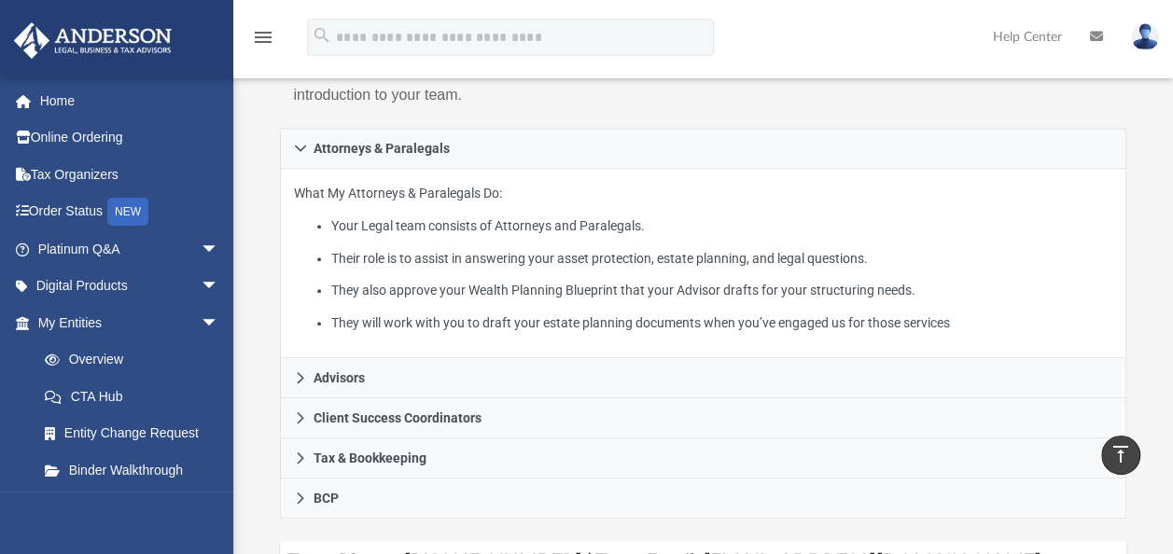
scroll to position [321, 0]
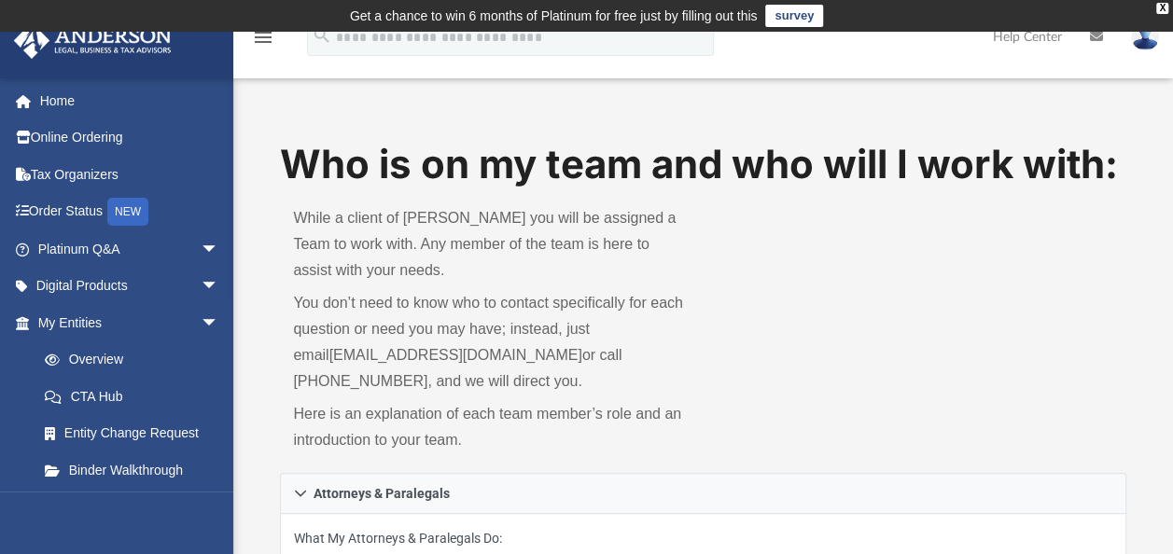
scroll to position [321, 0]
